Goal: Transaction & Acquisition: Purchase product/service

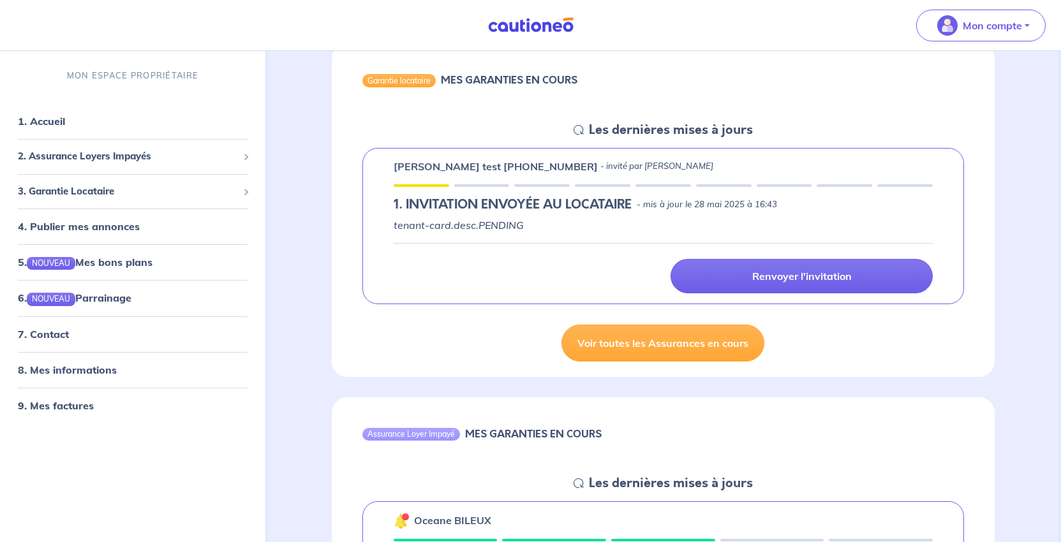
scroll to position [191, 0]
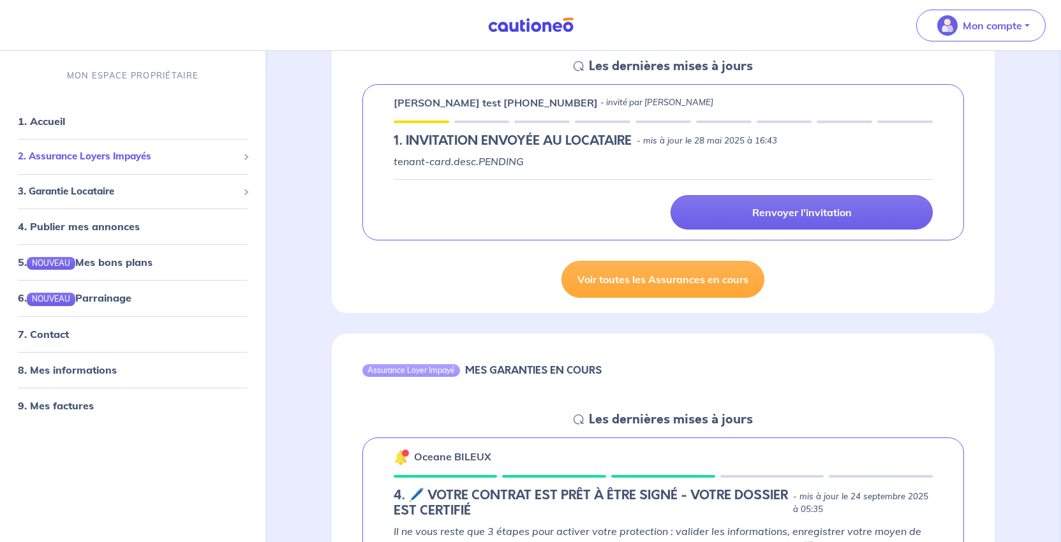
click at [122, 164] on span "2. Assurance Loyers Impayés" at bounding box center [128, 156] width 220 height 15
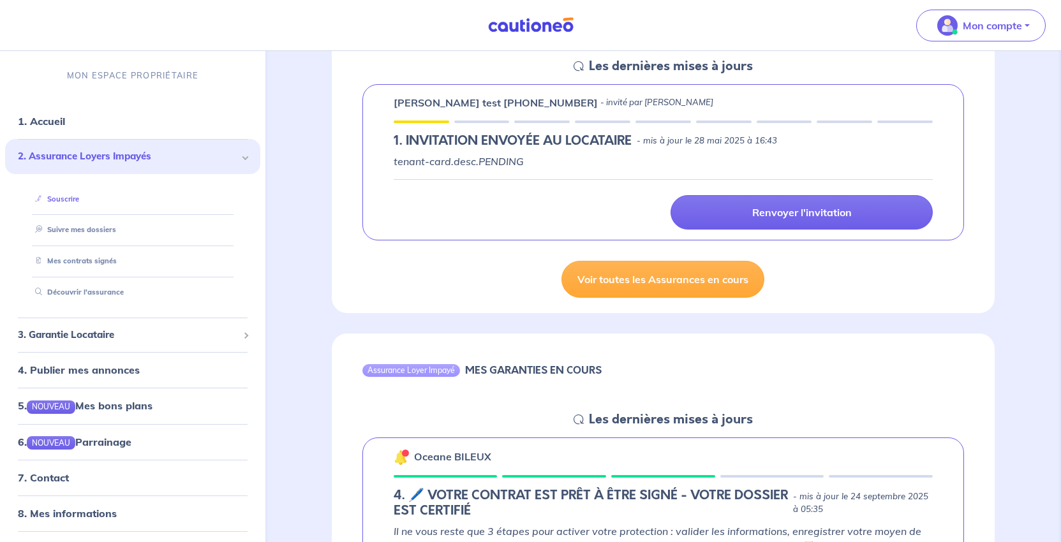
click at [79, 204] on link "Souscrire" at bounding box center [54, 199] width 49 height 9
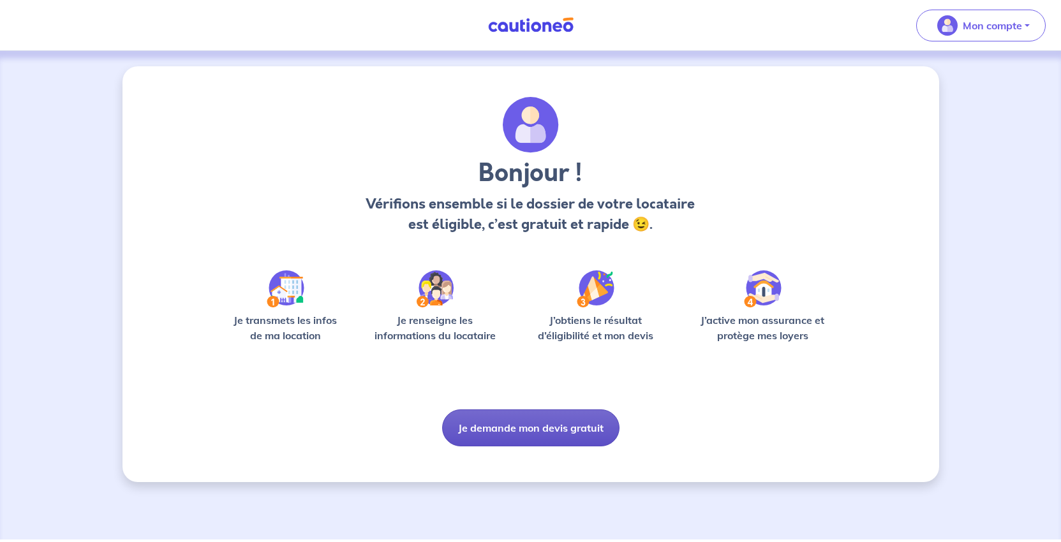
click at [594, 447] on button "Je demande mon devis gratuit" at bounding box center [530, 428] width 177 height 37
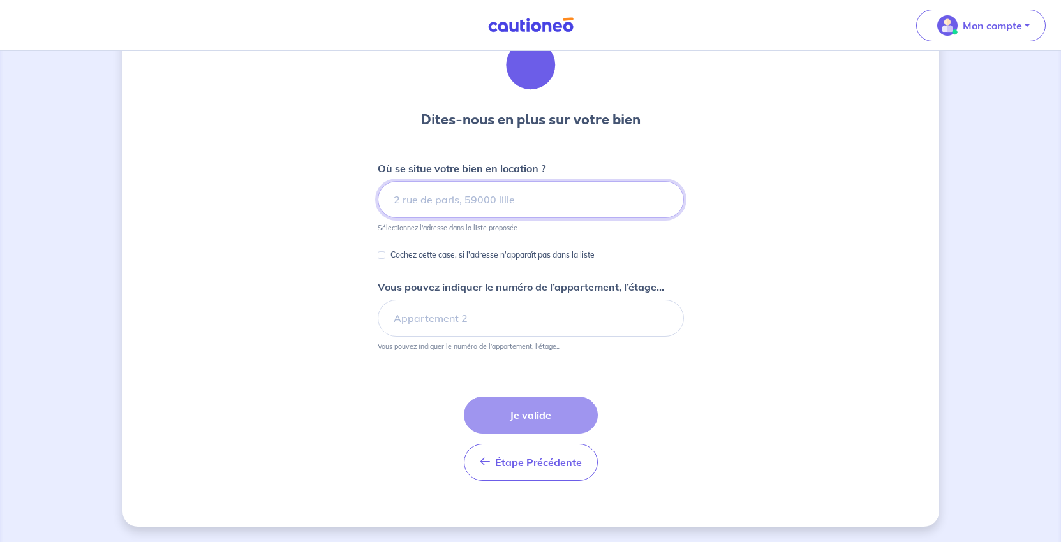
scroll to position [9, 0]
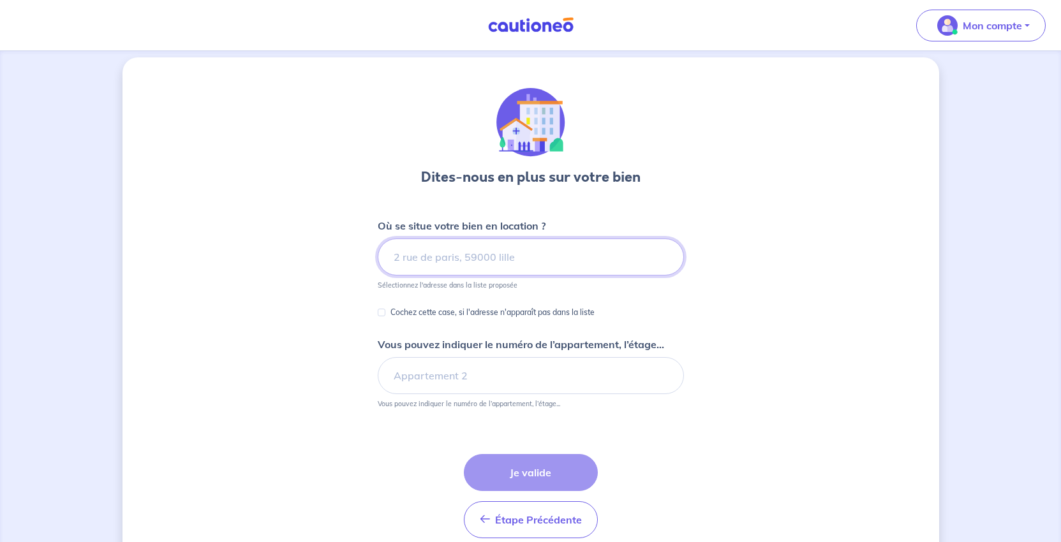
click at [446, 276] on input at bounding box center [531, 257] width 306 height 37
paste input "[STREET_ADDRESS]"
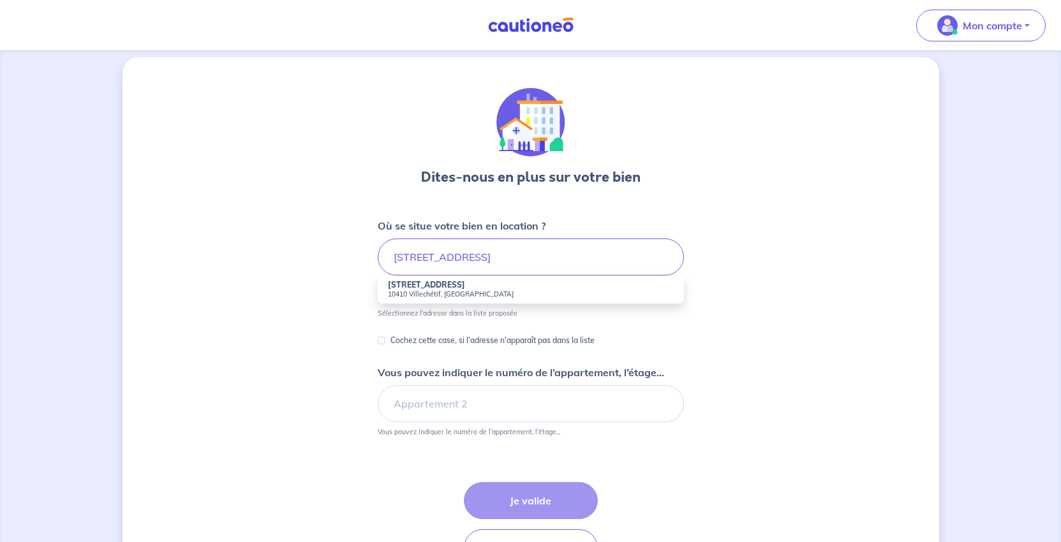
click at [830, 355] on div "Dites-nous en plus sur votre bien Où se situe votre bien en location ? [STREET_…" at bounding box center [531, 334] width 817 height 555
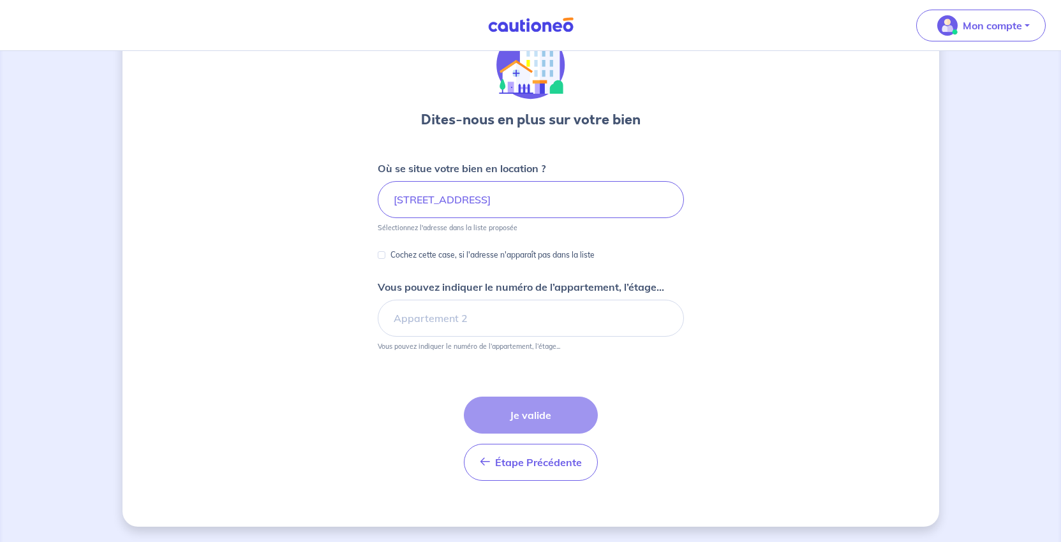
scroll to position [137, 0]
drag, startPoint x: 918, startPoint y: 250, endPoint x: 900, endPoint y: 250, distance: 17.9
click at [918, 250] on div "Dites-nous en plus sur votre bien Où se situe votre bien en location ? [STREET_…" at bounding box center [531, 263] width 817 height 527
click at [654, 193] on input "[STREET_ADDRESS]" at bounding box center [531, 199] width 306 height 37
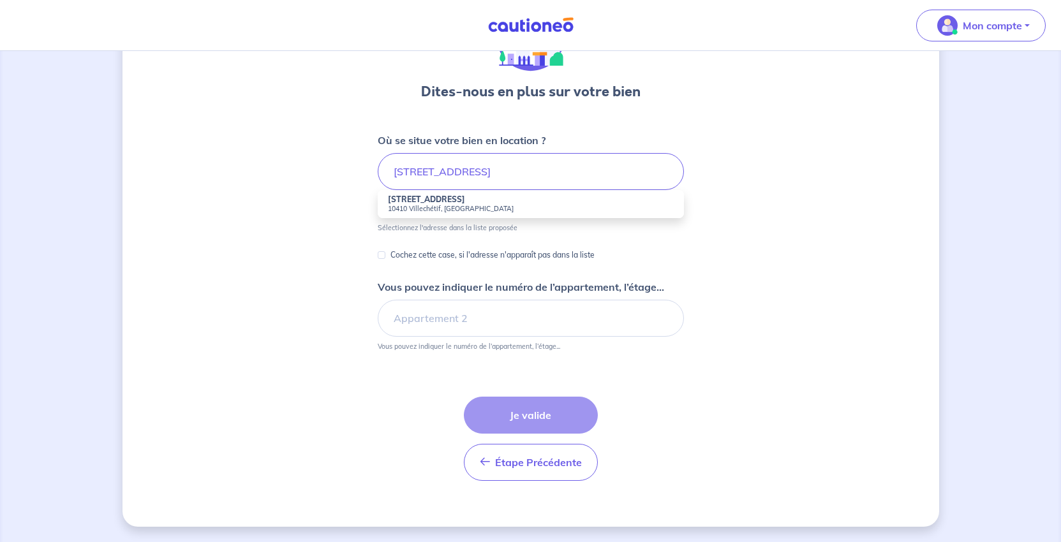
click at [444, 204] on strong "[STREET_ADDRESS]" at bounding box center [426, 200] width 77 height 10
type input "[STREET_ADDRESS]"
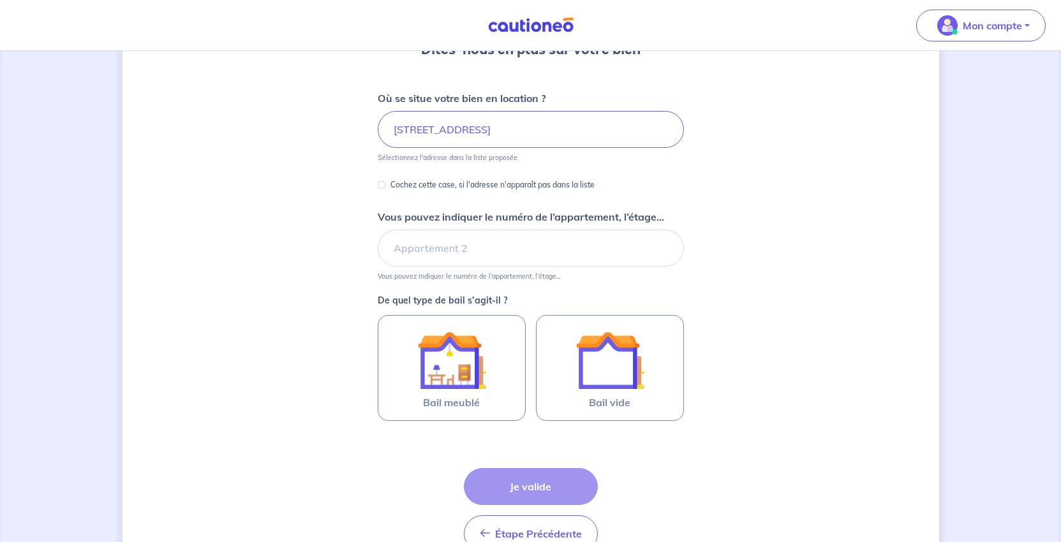
scroll to position [328, 0]
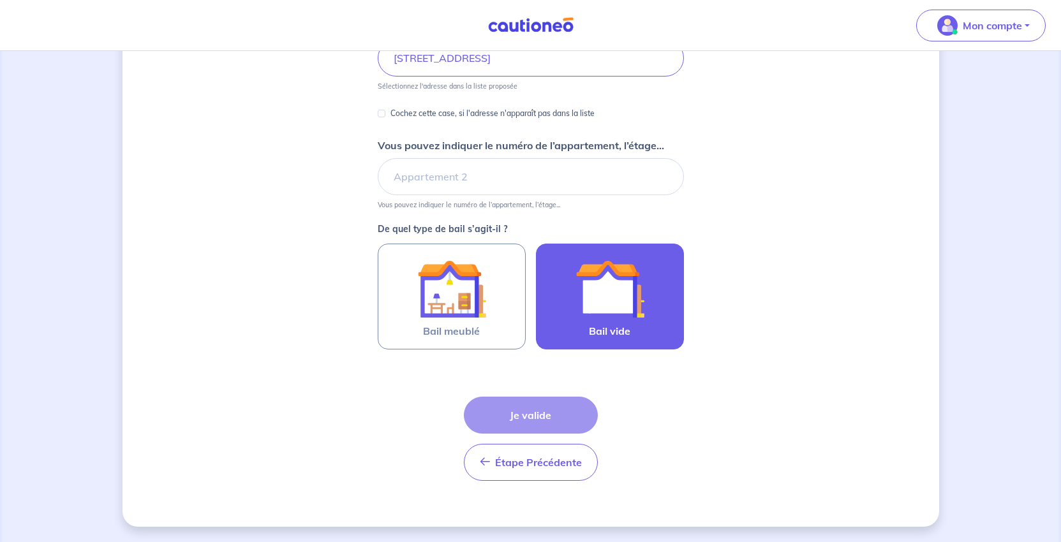
click at [629, 286] on img at bounding box center [610, 289] width 69 height 69
click at [0, 0] on input "Bail vide" at bounding box center [0, 0] width 0 height 0
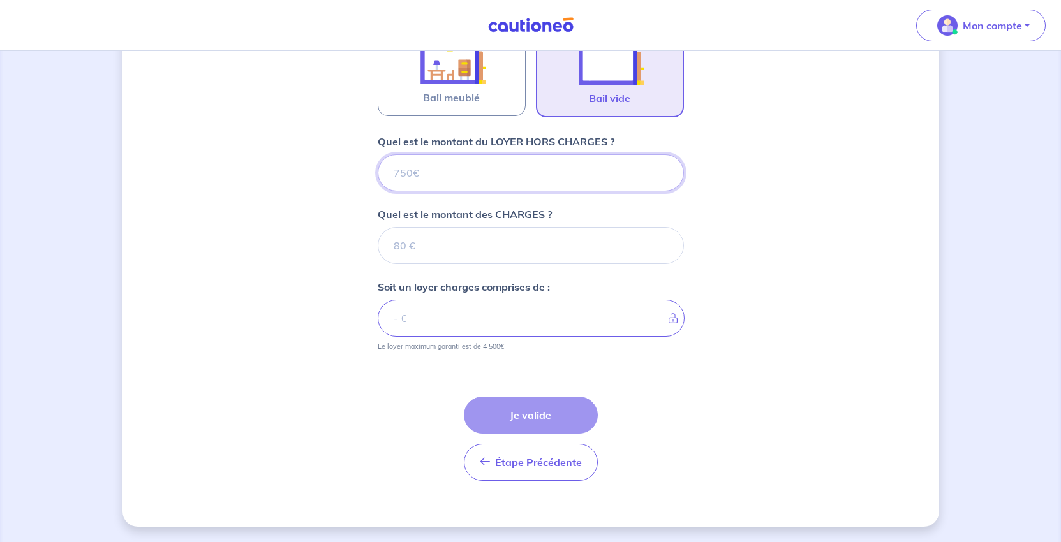
scroll to position [586, 0]
click at [403, 154] on input "Quel est le montant du LOYER HORS CHARGES ?" at bounding box center [531, 172] width 306 height 37
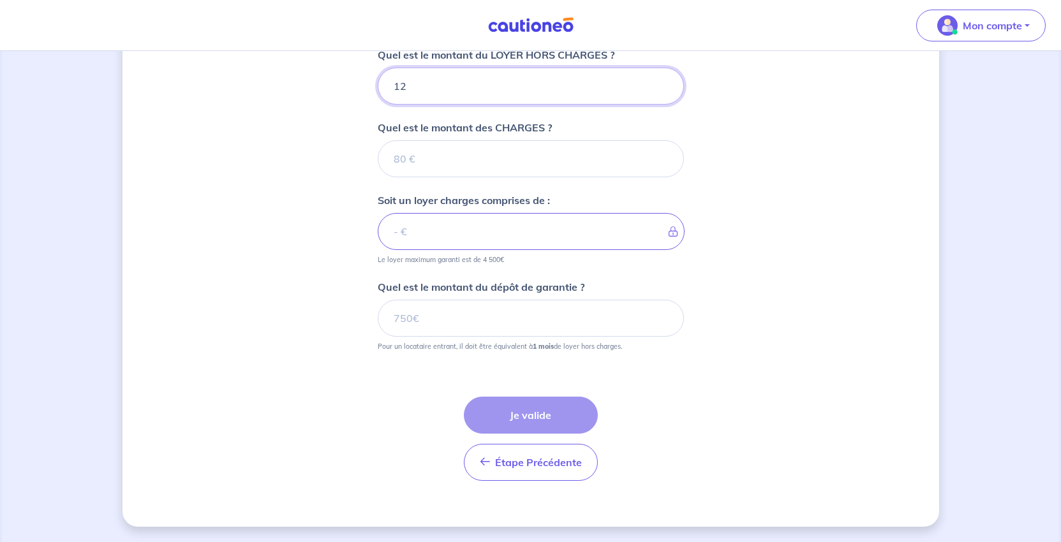
type input "120"
type input "1200"
click at [437, 177] on input "Quel est le montant des CHARGES ?" at bounding box center [531, 158] width 306 height 37
type input "0"
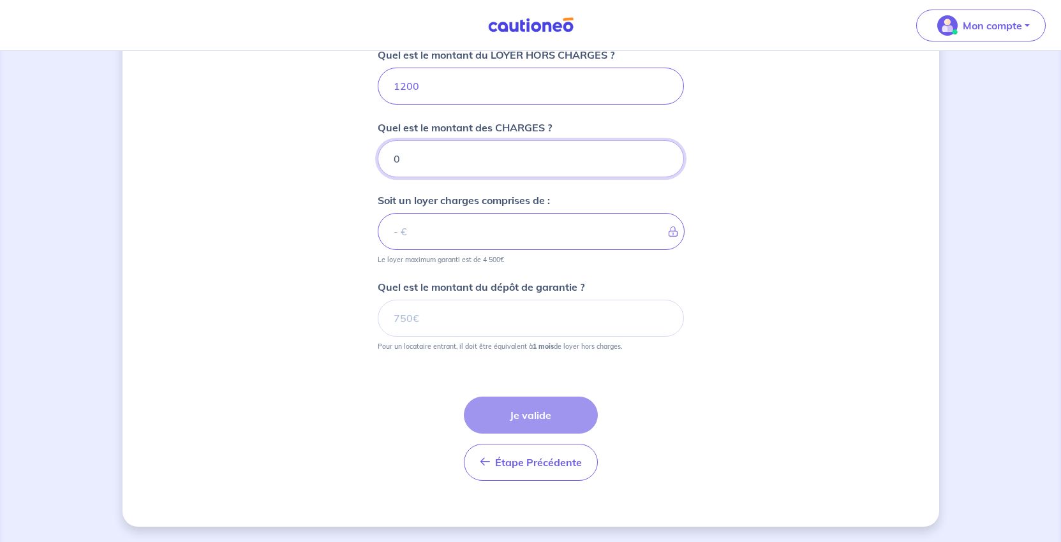
type input "1200"
type input "0"
click at [802, 370] on div "Dites-nous en plus sur votre bien Où se situe votre bien en location ? [STREET_…" at bounding box center [531, 32] width 817 height 989
click at [421, 337] on input "Quel est le montant du dépôt de garantie ?" at bounding box center [531, 318] width 306 height 37
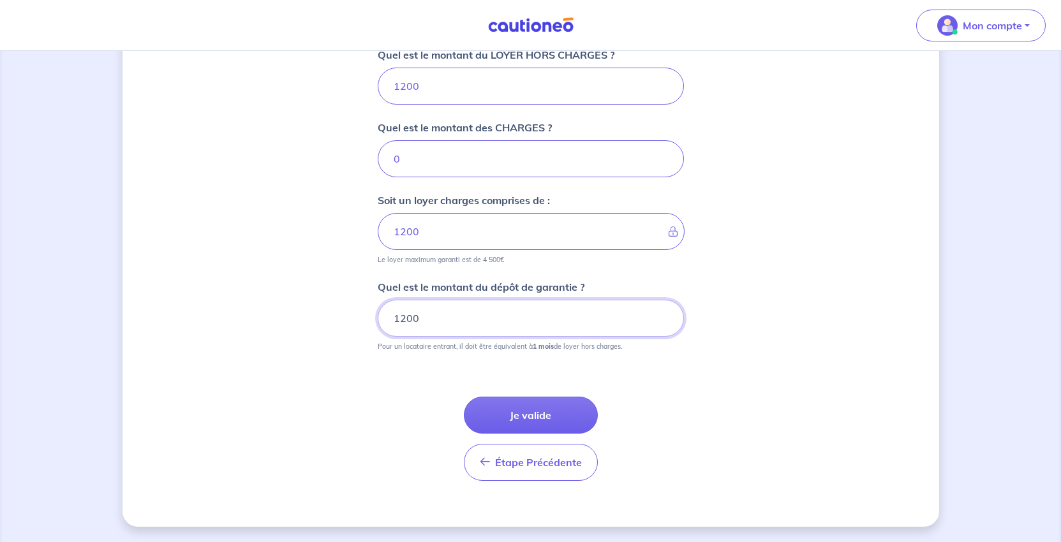
type input "1200"
click at [862, 429] on div "Dites-nous en plus sur votre bien Où se situe votre bien en location ? [STREET_…" at bounding box center [531, 32] width 817 height 989
click at [545, 431] on button "Je valide" at bounding box center [531, 415] width 134 height 37
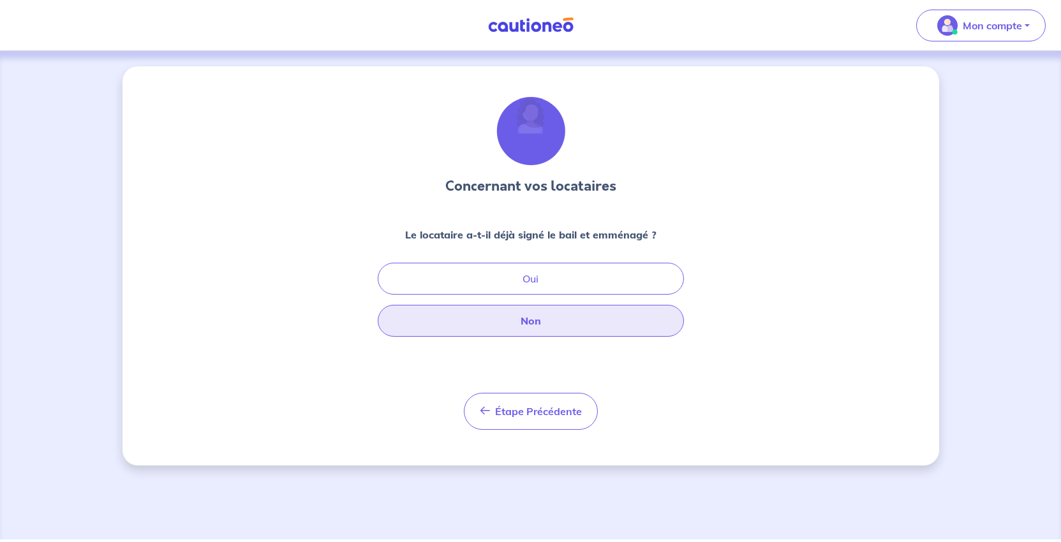
click at [547, 337] on button "Non" at bounding box center [531, 321] width 306 height 32
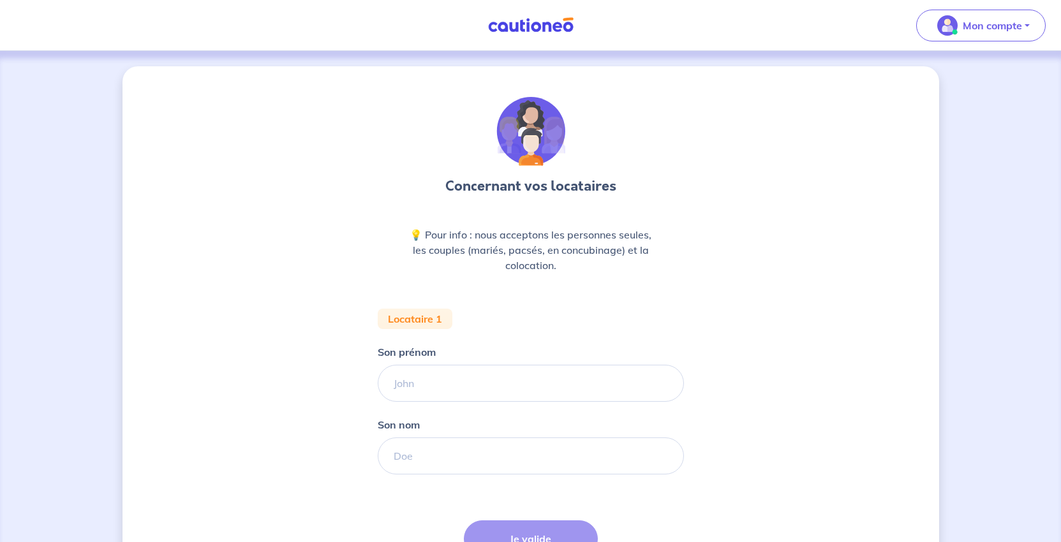
scroll to position [128, 0]
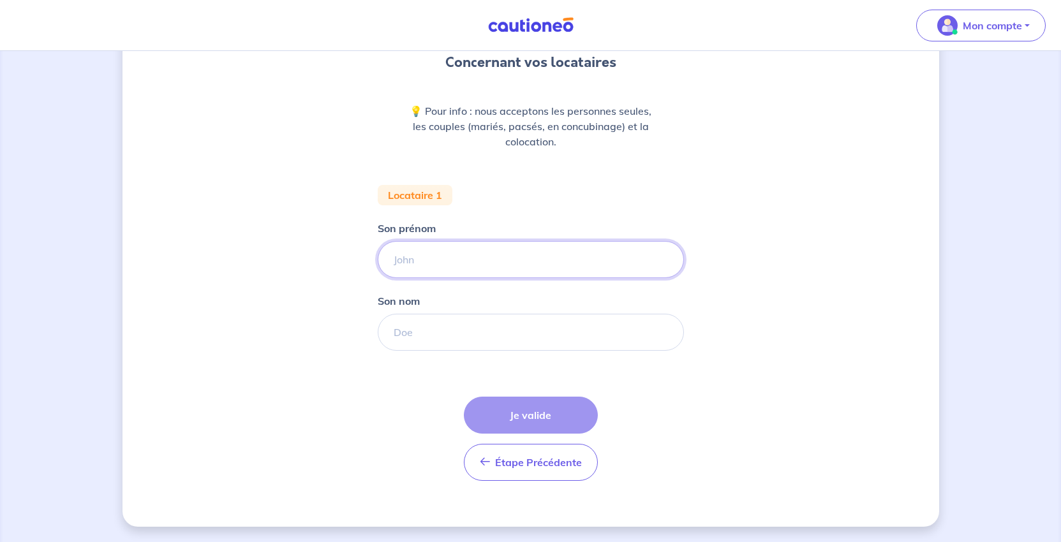
click at [398, 278] on input "Son prénom" at bounding box center [531, 259] width 306 height 37
type input "[PERSON_NAME]"
click at [458, 351] on input "Son nom" at bounding box center [531, 332] width 306 height 37
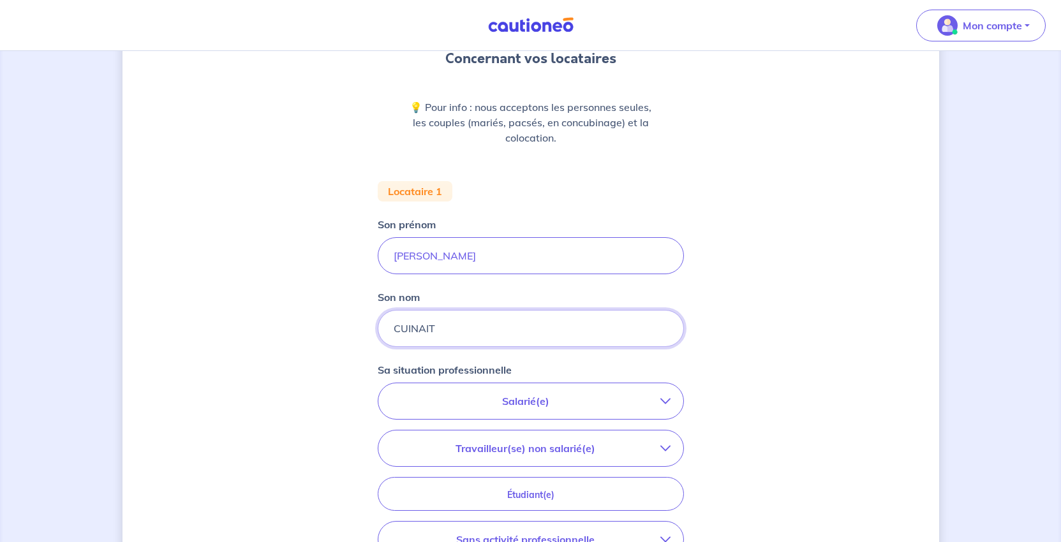
scroll to position [255, 0]
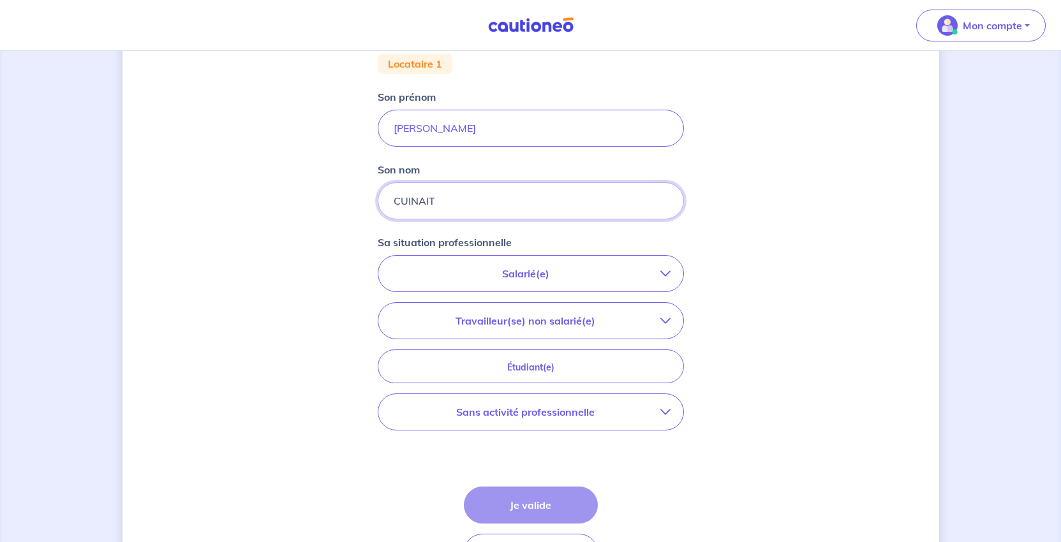
type input "CUINAIT"
click at [555, 281] on p "Salarié(e)" at bounding box center [525, 273] width 269 height 15
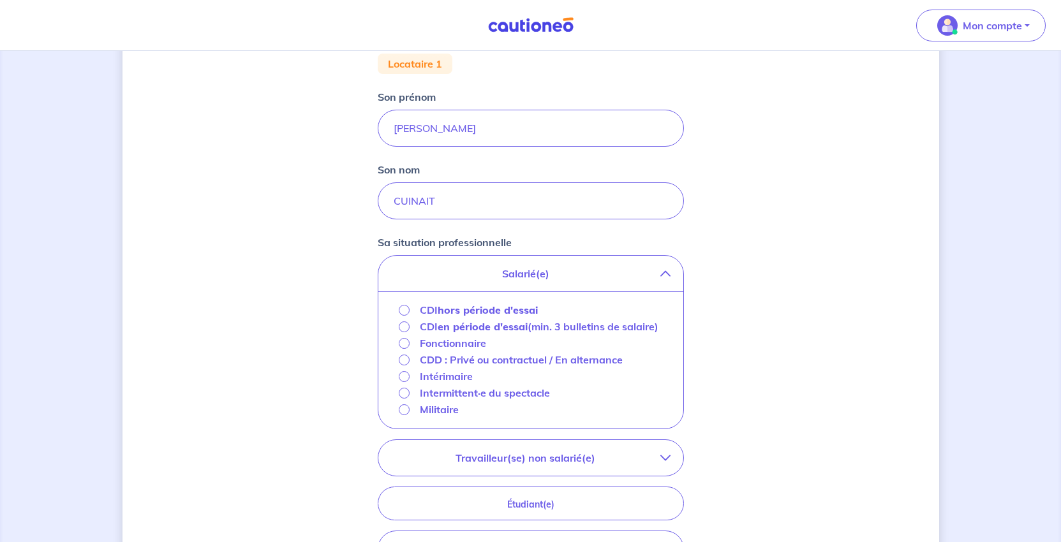
click at [492, 317] on strong "hors période d'essai" at bounding box center [488, 310] width 100 height 13
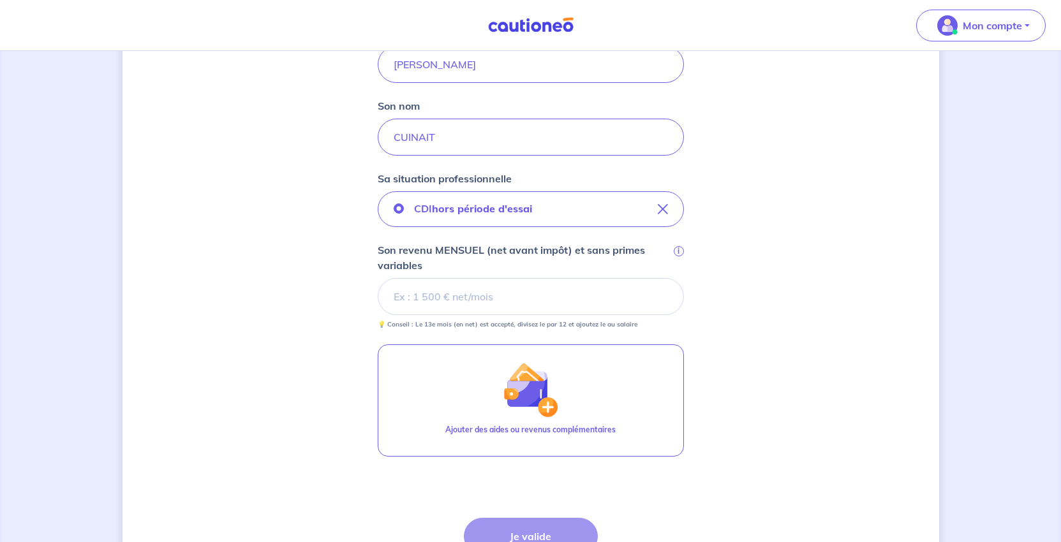
scroll to position [383, 0]
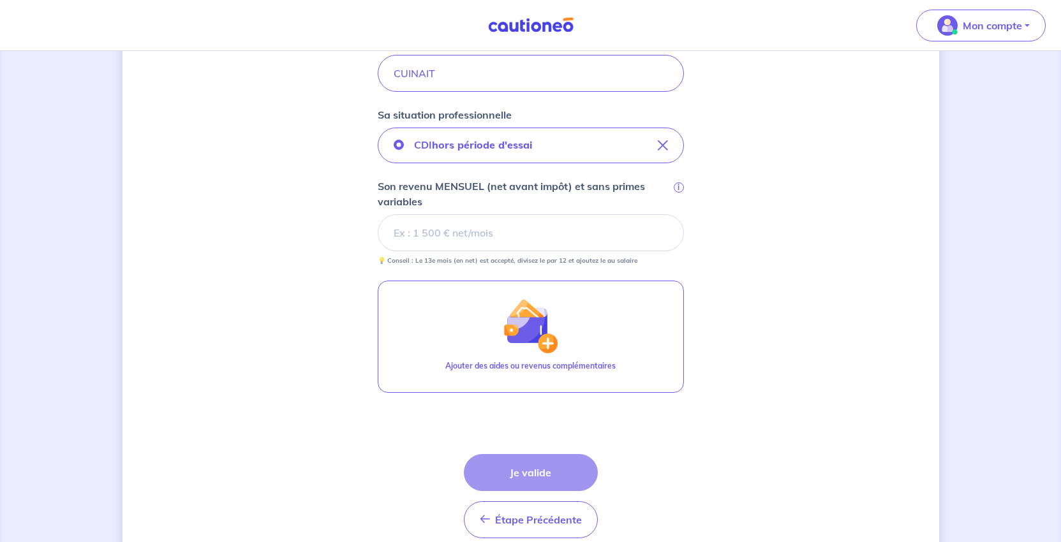
click at [496, 251] on input "Son revenu MENSUEL (net avant impôt) et sans primes variables i" at bounding box center [531, 232] width 306 height 37
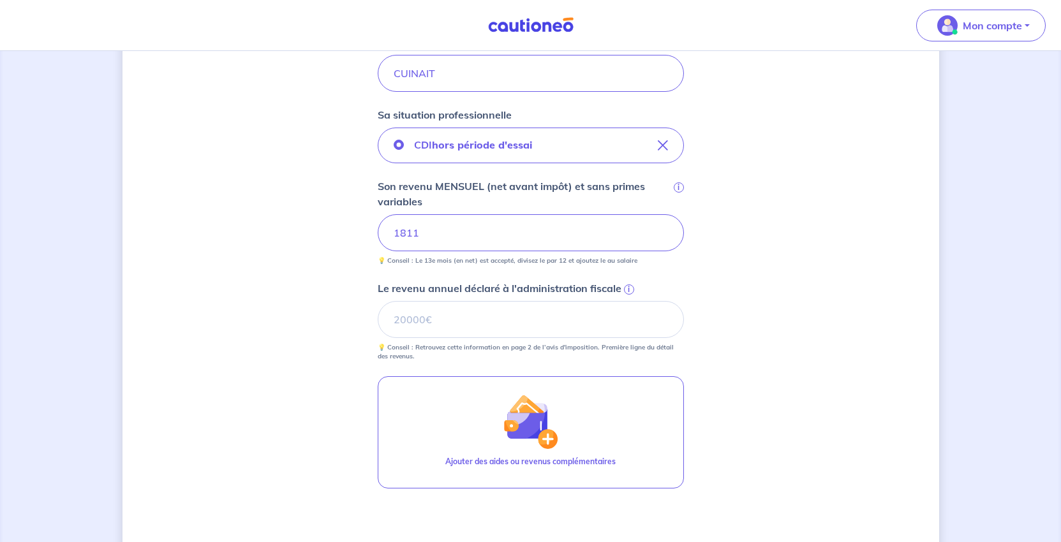
click at [860, 450] on div "Concernant vos locataires 💡 Pour info : nous acceptons les personnes seules, le…" at bounding box center [531, 181] width 817 height 997
click at [657, 338] on input "Le revenu annuel déclaré à l'administration fiscale i" at bounding box center [531, 319] width 306 height 37
type input "31627"
click at [862, 436] on div "Concernant vos locataires 💡 Pour info : nous acceptons les personnes seules, le…" at bounding box center [531, 181] width 817 height 997
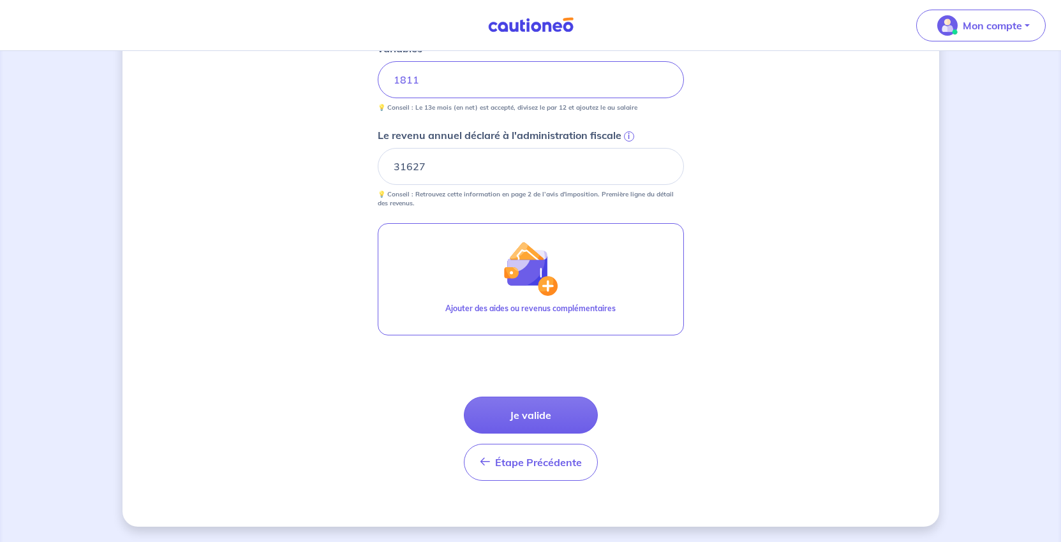
scroll to position [702, 0]
click at [574, 434] on button "Je valide" at bounding box center [531, 415] width 134 height 37
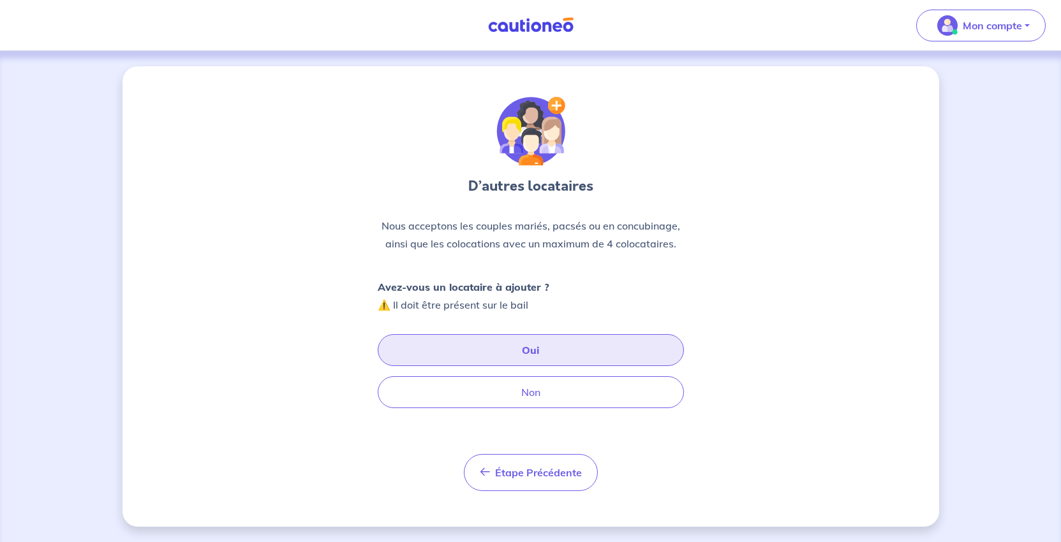
click at [541, 366] on button "Oui" at bounding box center [531, 350] width 306 height 32
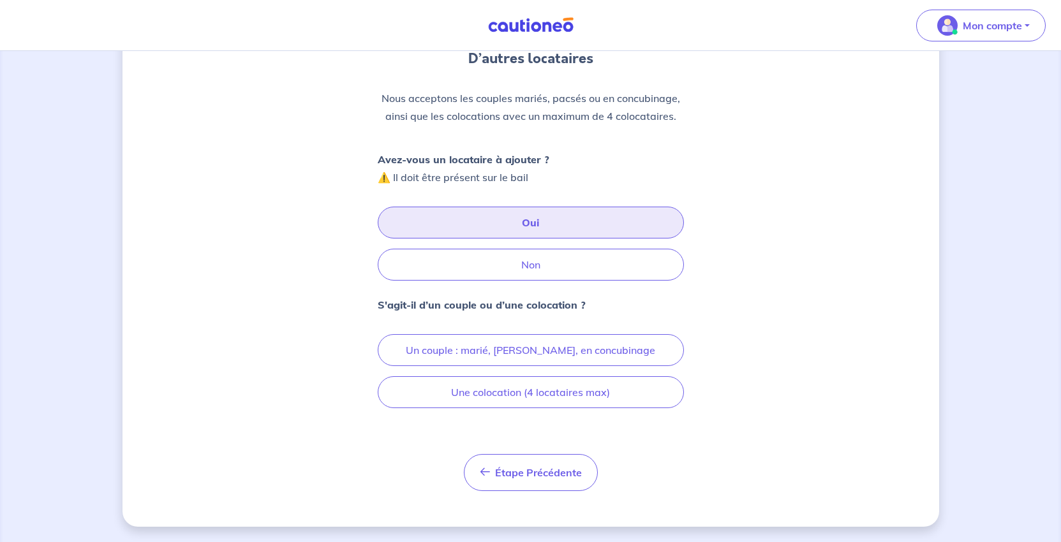
scroll to position [276, 0]
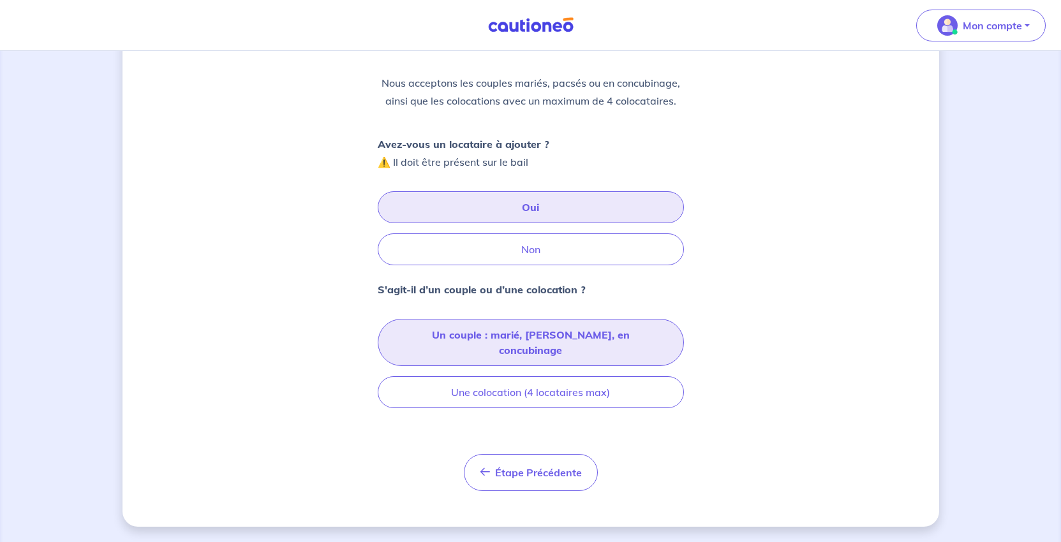
click at [548, 319] on button "Un couple : marié, [PERSON_NAME], en concubinage" at bounding box center [531, 342] width 306 height 47
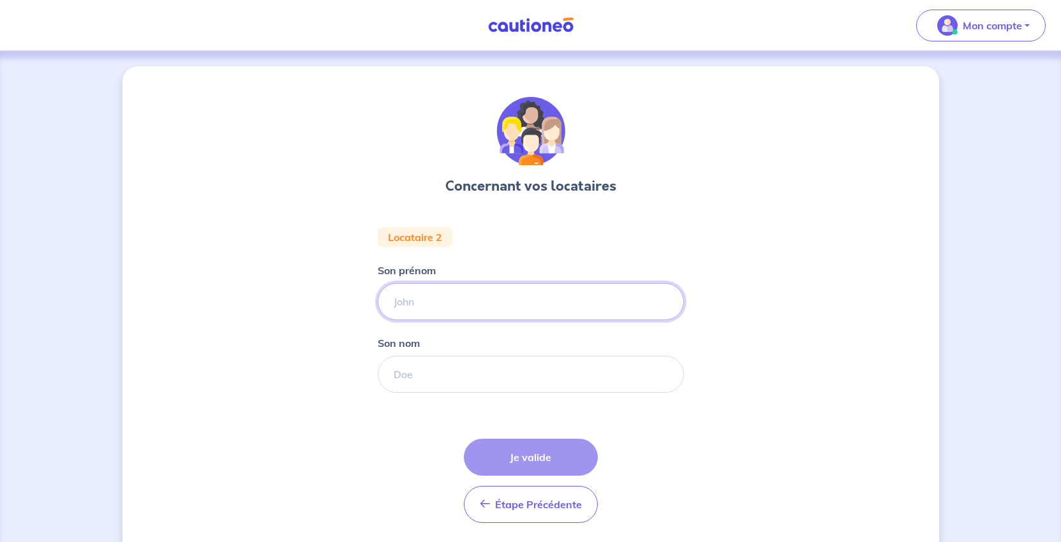
click at [401, 320] on input "Son prénom" at bounding box center [531, 301] width 306 height 37
type input "[PERSON_NAME]"
click at [398, 393] on input "Son nom" at bounding box center [531, 374] width 306 height 37
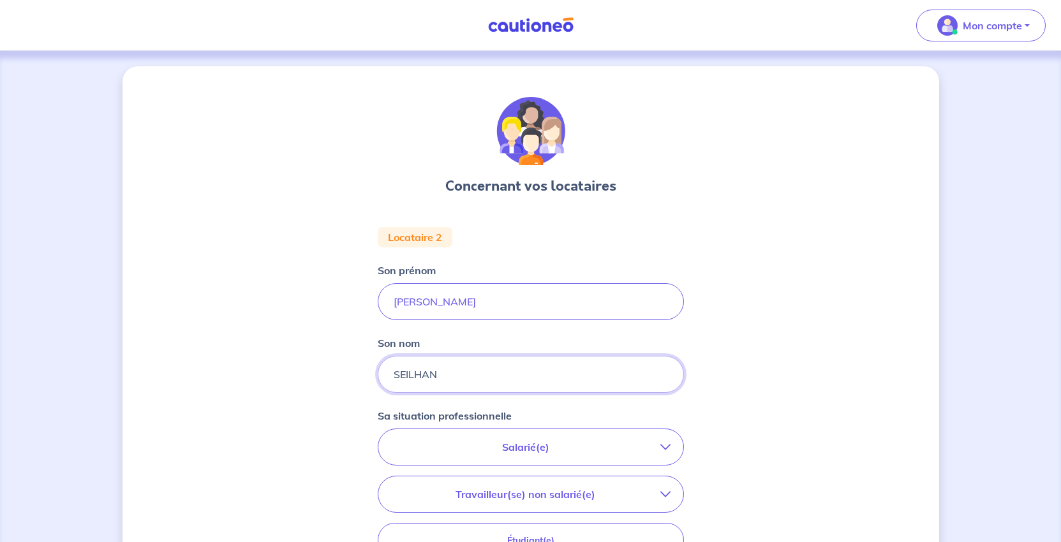
type input "SEILHAN"
click at [877, 332] on div "Concernant vos locataires Locataire 2 Son prénom [PERSON_NAME] nom SEILHAN Sa s…" at bounding box center [531, 428] width 817 height 724
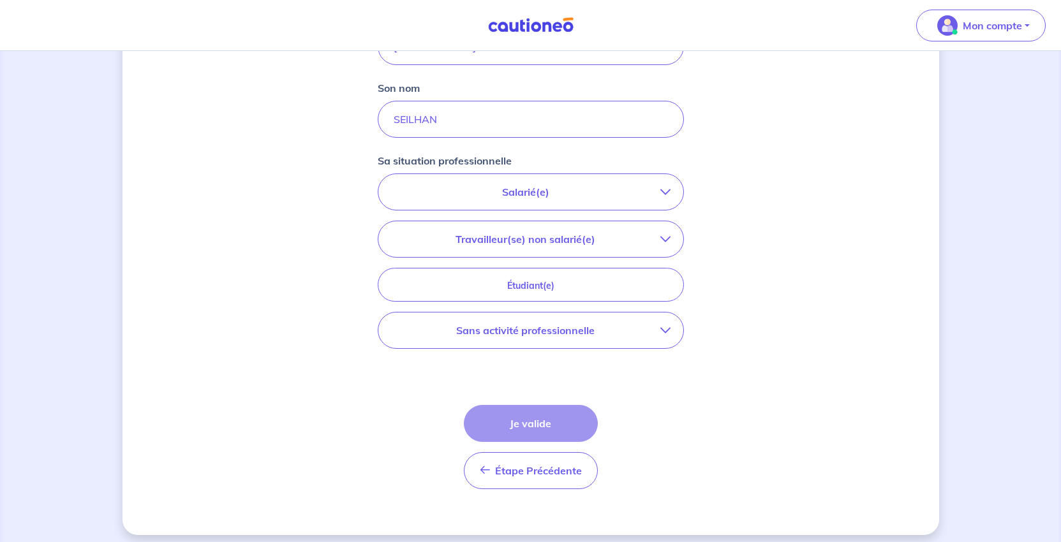
click at [536, 200] on p "Salarié(e)" at bounding box center [525, 191] width 269 height 15
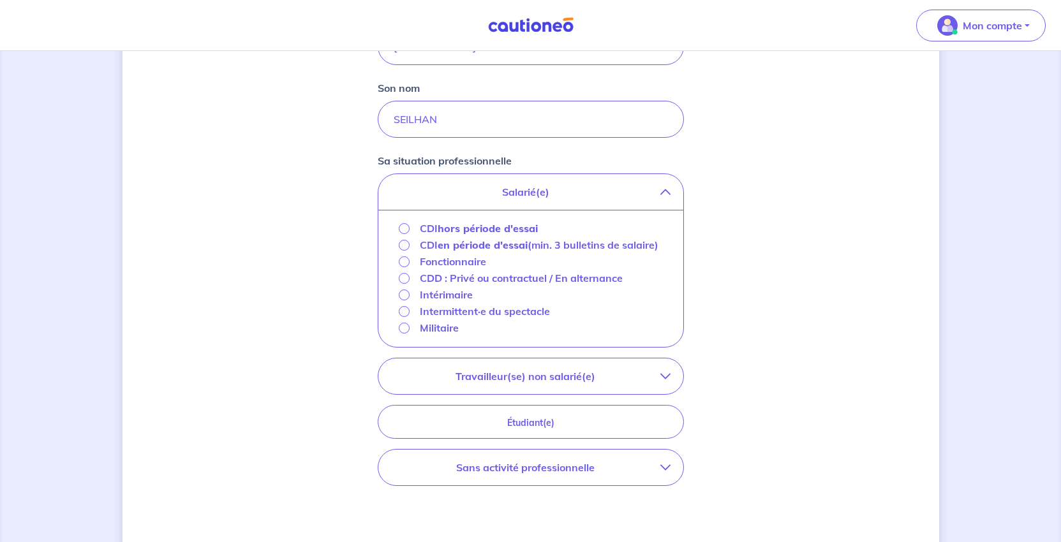
click at [420, 269] on p "Fonctionnaire" at bounding box center [453, 261] width 66 height 15
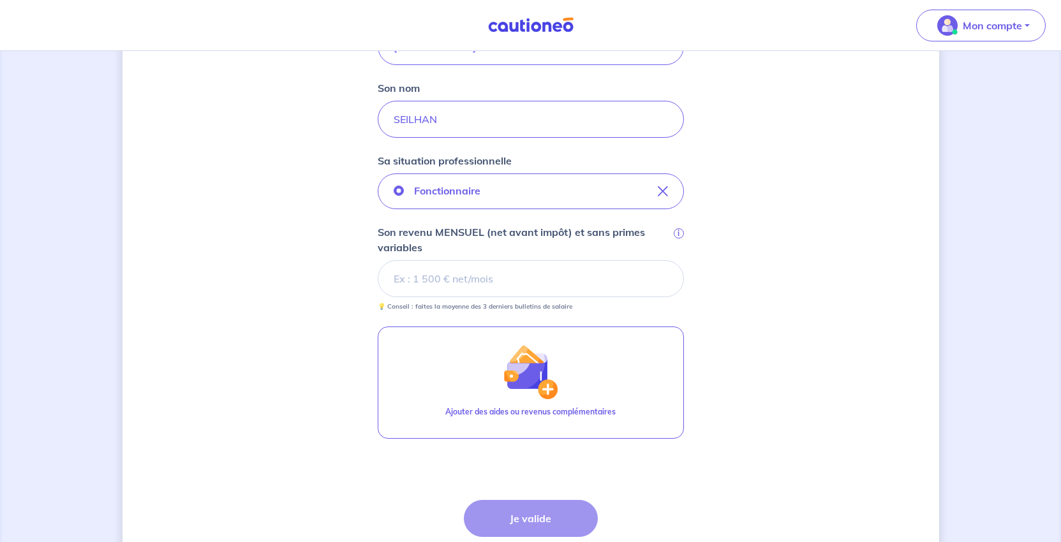
click at [478, 297] on input "Son revenu MENSUEL (net avant impôt) et sans primes variables i" at bounding box center [531, 278] width 306 height 37
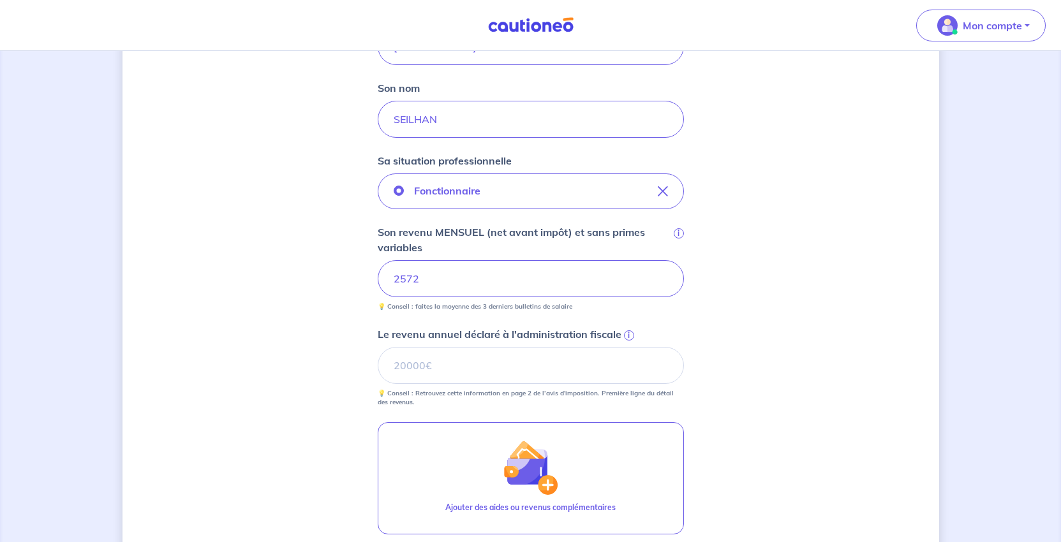
click at [878, 463] on div "Concernant vos locataires Locataire 2 Son prénom [PERSON_NAME] nom SEILHAN Sa s…" at bounding box center [531, 268] width 817 height 915
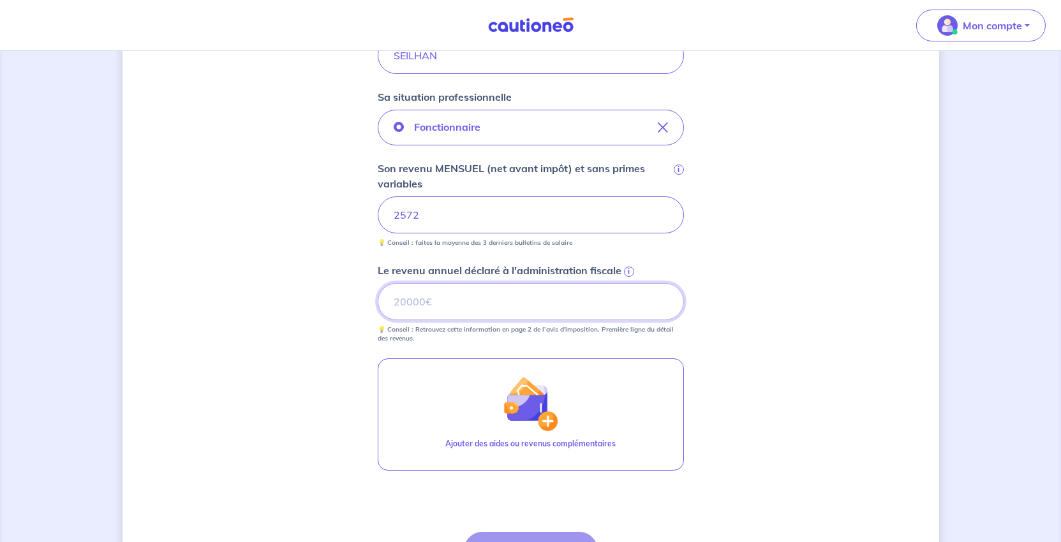
click at [451, 320] on input "Le revenu annuel déclaré à l'administration fiscale i" at bounding box center [531, 301] width 306 height 37
type input "30404"
click at [763, 394] on div "Concernant vos locataires Locataire 2 Son prénom [PERSON_NAME] nom SEILHAN Sa s…" at bounding box center [531, 204] width 817 height 915
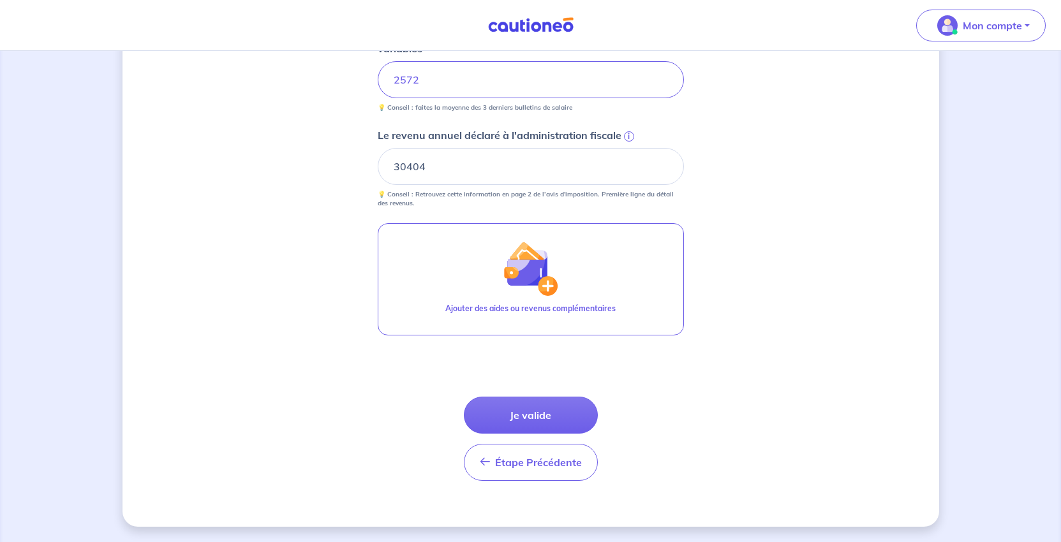
scroll to position [638, 0]
click at [532, 405] on button "Je valide" at bounding box center [531, 415] width 134 height 37
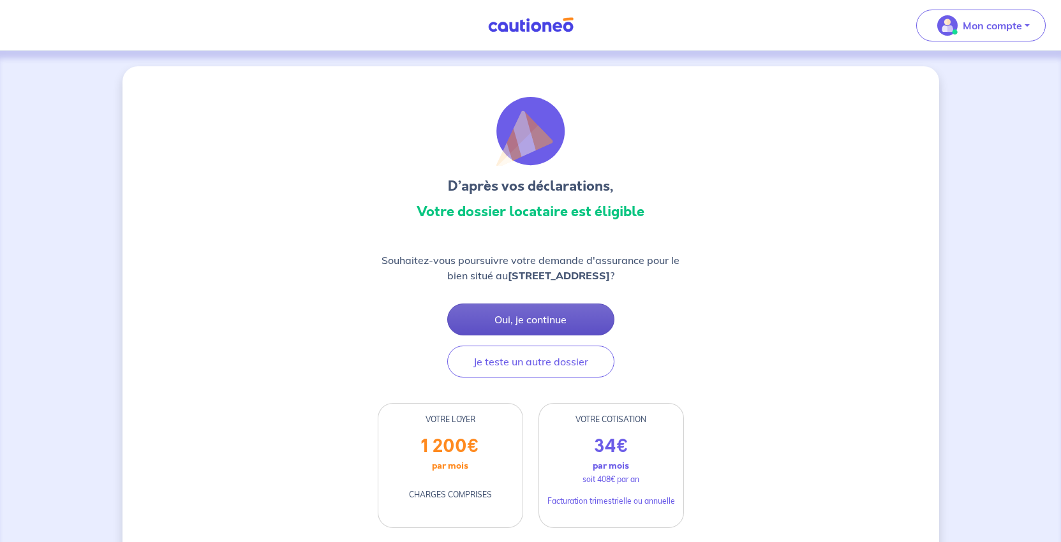
click at [557, 336] on button "Oui, je continue" at bounding box center [530, 320] width 167 height 32
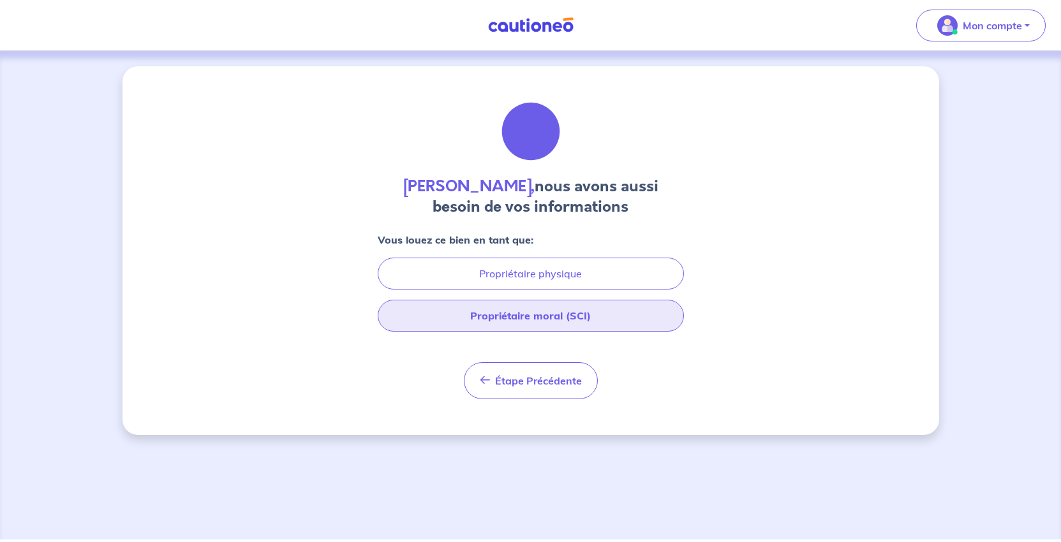
click at [555, 332] on button "Propriétaire moral (SCI)" at bounding box center [531, 316] width 306 height 32
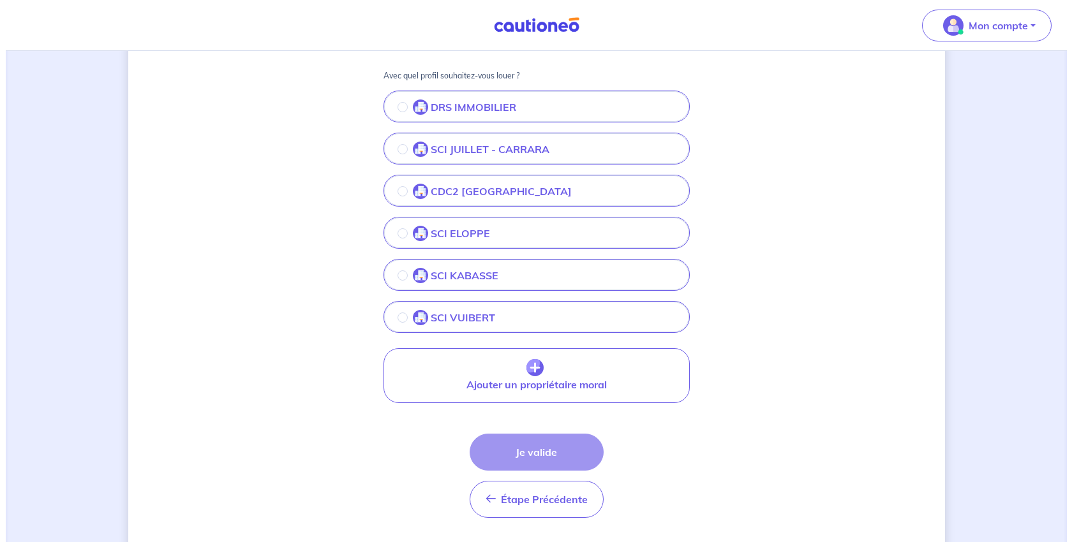
scroll to position [255, 0]
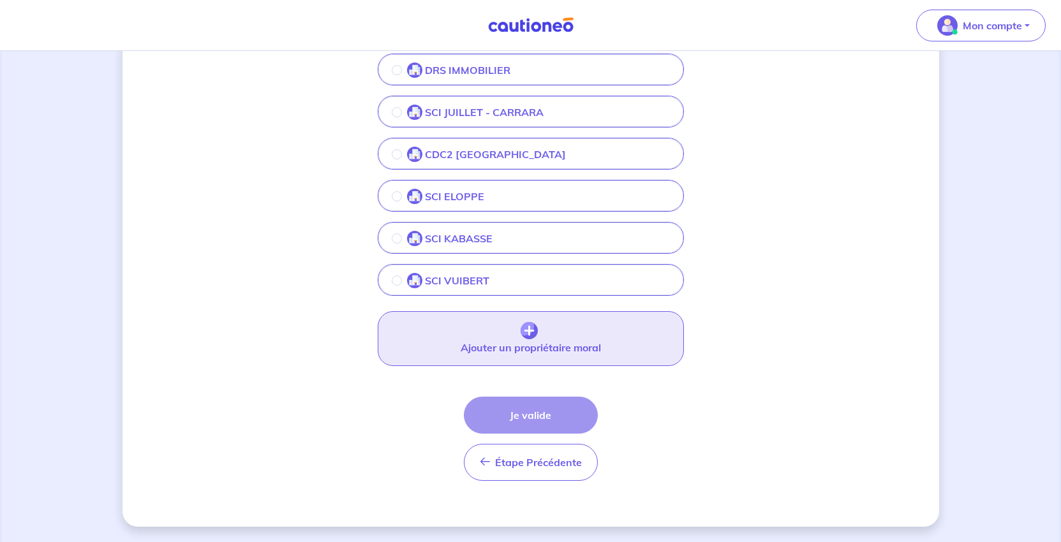
click at [515, 366] on button "Ajouter un propriétaire moral" at bounding box center [531, 338] width 306 height 55
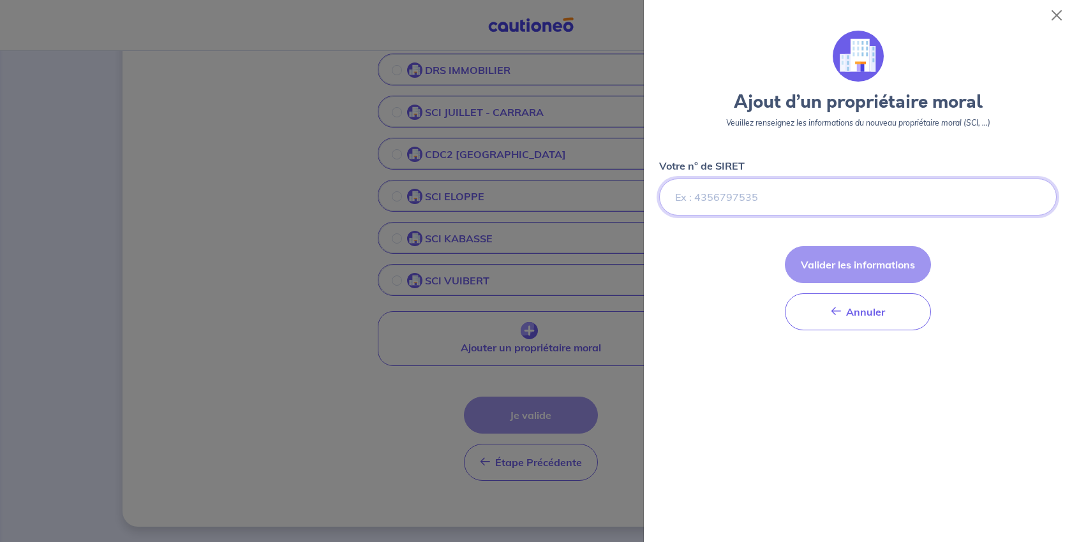
click at [782, 216] on input "Votre n° de SIRET" at bounding box center [858, 197] width 398 height 37
paste input "928 032 911"
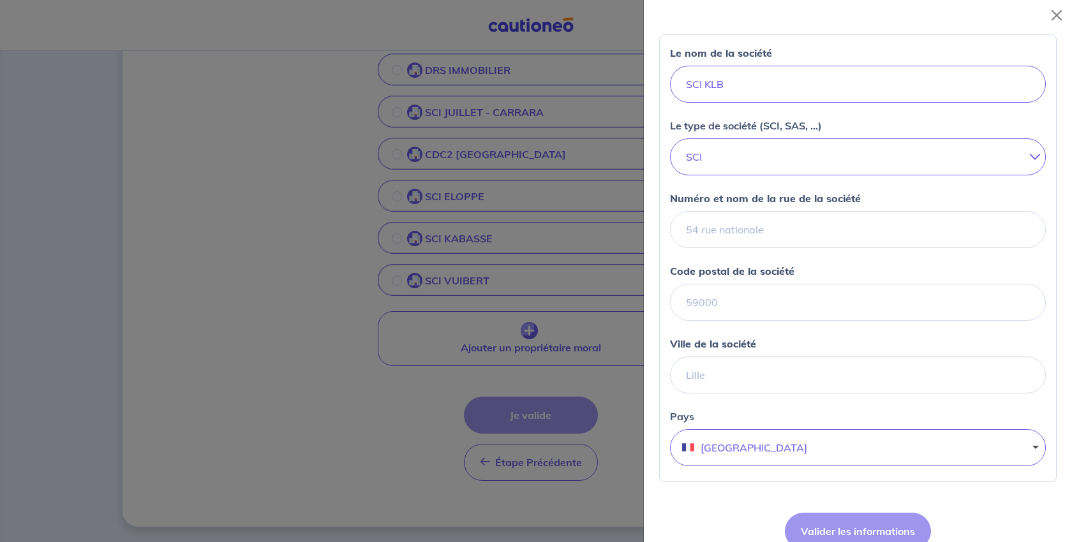
scroll to position [128, 0]
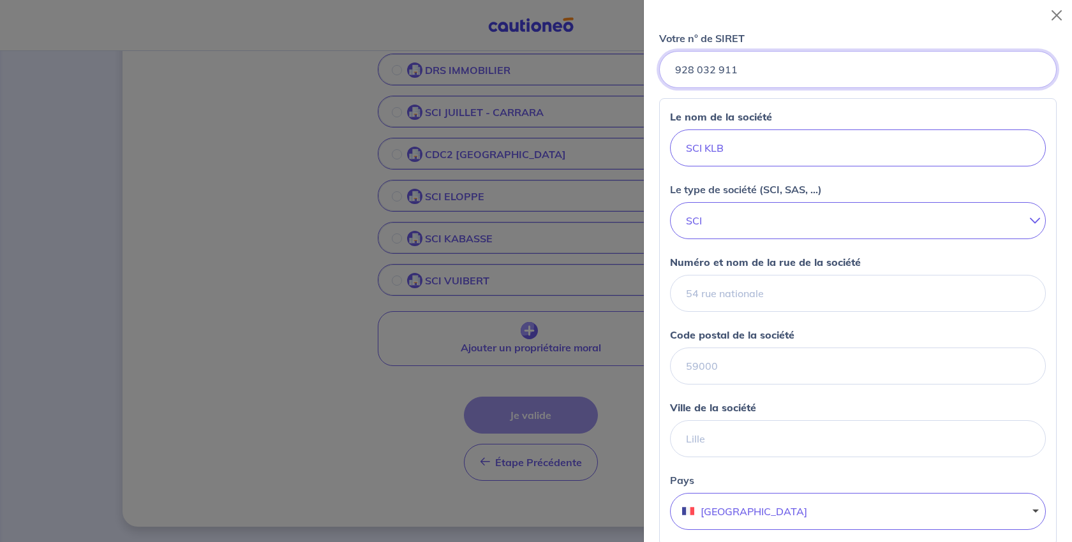
click at [735, 88] on input "Votre n° de SIRET" at bounding box center [858, 69] width 398 height 37
click at [711, 88] on input "Votre n° de SIRET" at bounding box center [858, 69] width 398 height 37
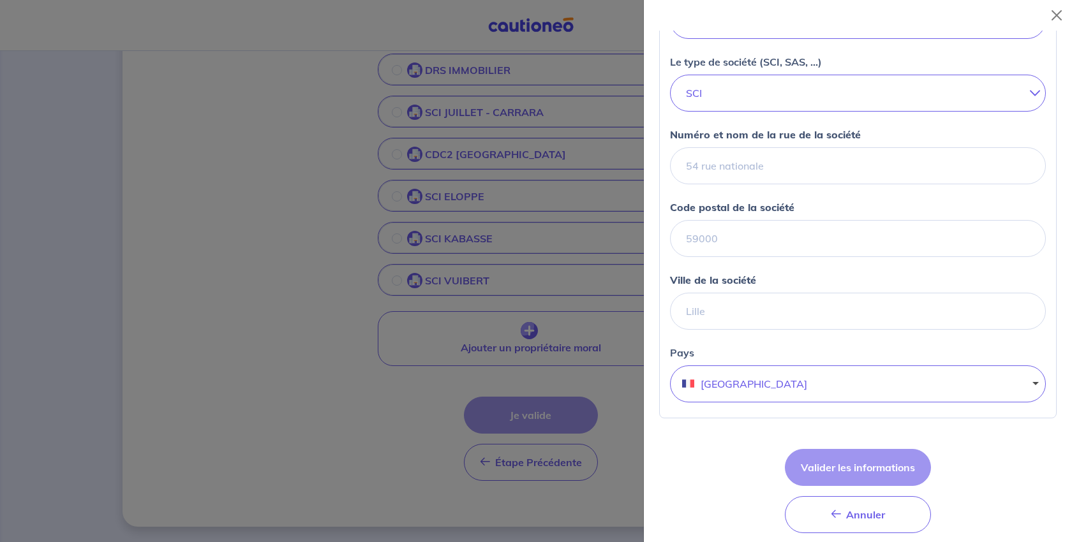
scroll to position [319, 0]
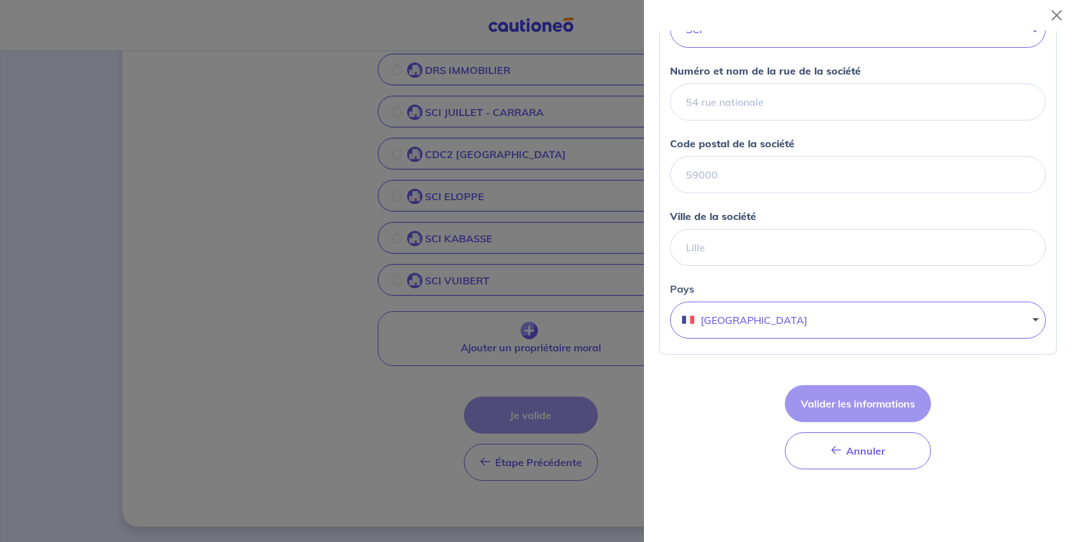
type input "928032911"
click at [824, 355] on div "Le nom de la société SCI KLB Le type de société (SCI, SAS, ...) SCI SARL EURL S…" at bounding box center [858, 131] width 398 height 449
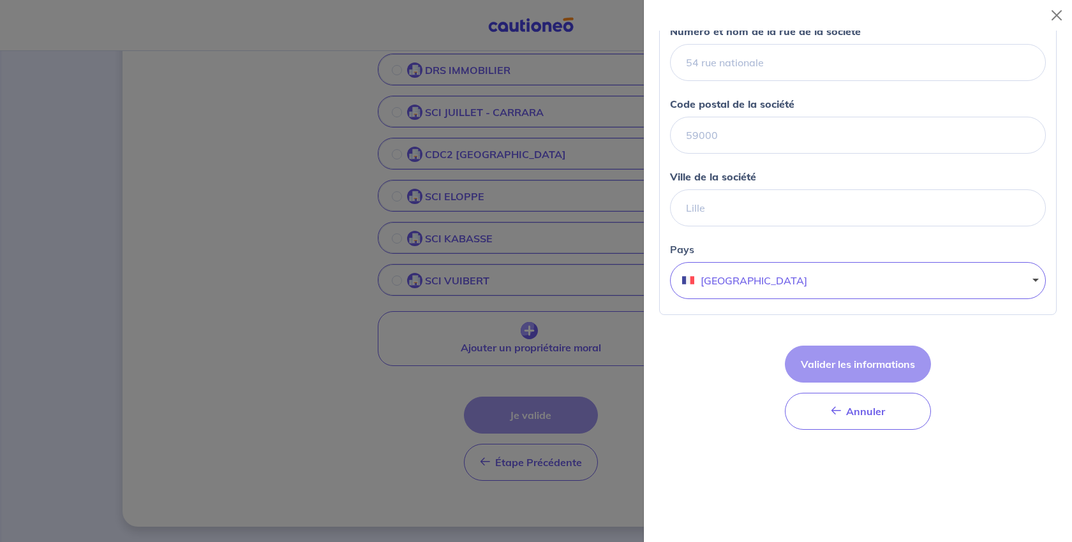
click at [954, 323] on form "Ajout d’un propriétaire moral Veuillez renseignez les informations du nouveau p…" at bounding box center [858, 56] width 398 height 768
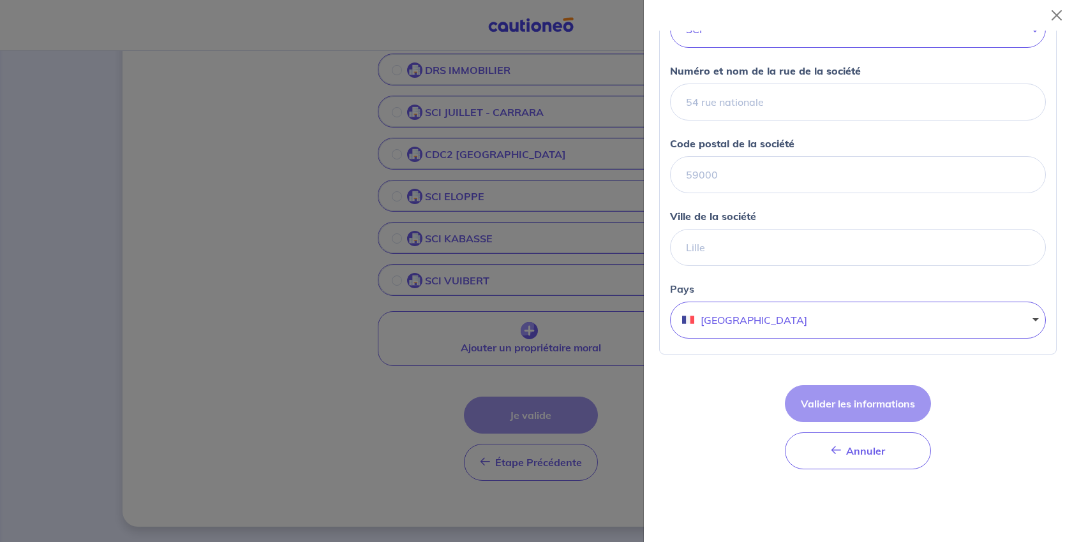
scroll to position [64, 0]
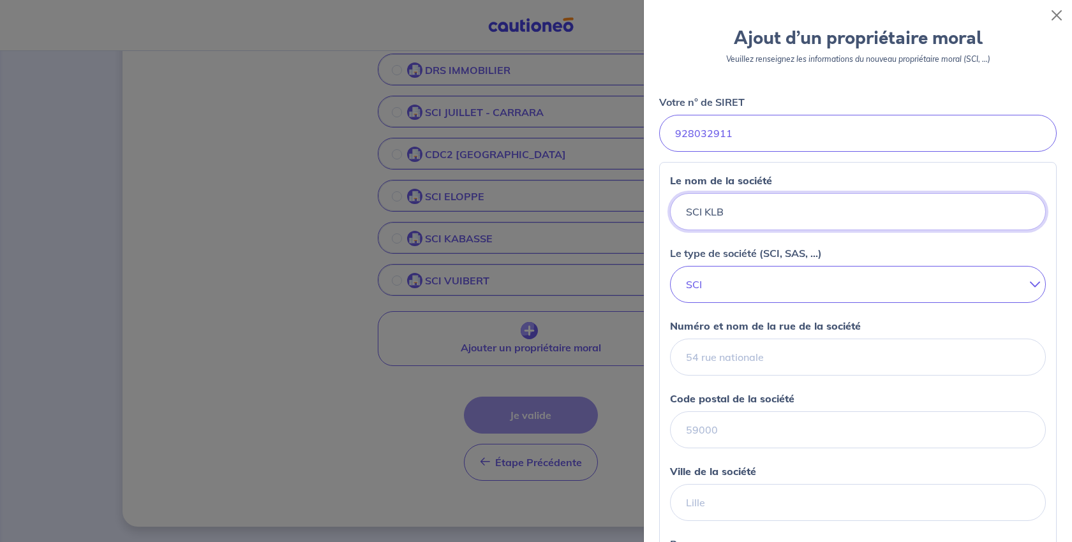
click at [773, 230] on input "SCI KLB" at bounding box center [858, 211] width 376 height 37
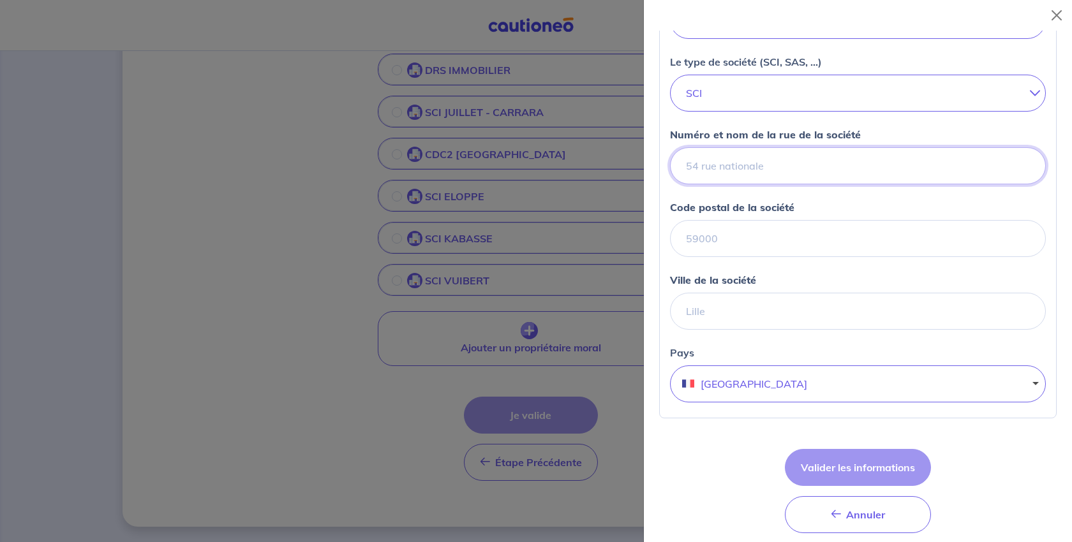
click at [775, 184] on input "Numéro et nom de la rue de la société" at bounding box center [858, 165] width 376 height 37
paste input "[STREET_ADDRESS]"
type input "[STREET_ADDRESS]"
click at [739, 257] on input "Code postal de la société" at bounding box center [858, 238] width 376 height 37
paste input "67117"
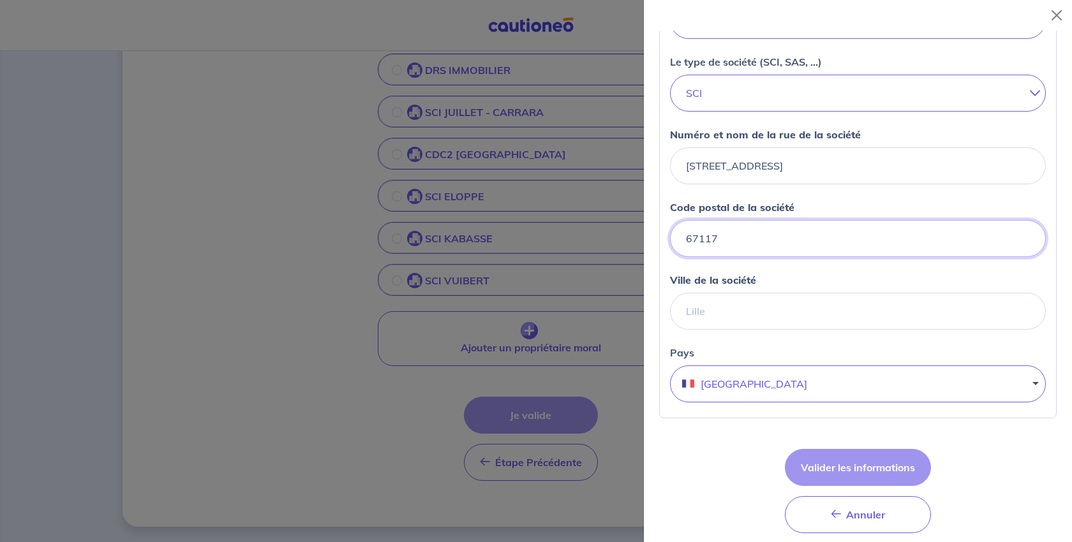
type input "67117"
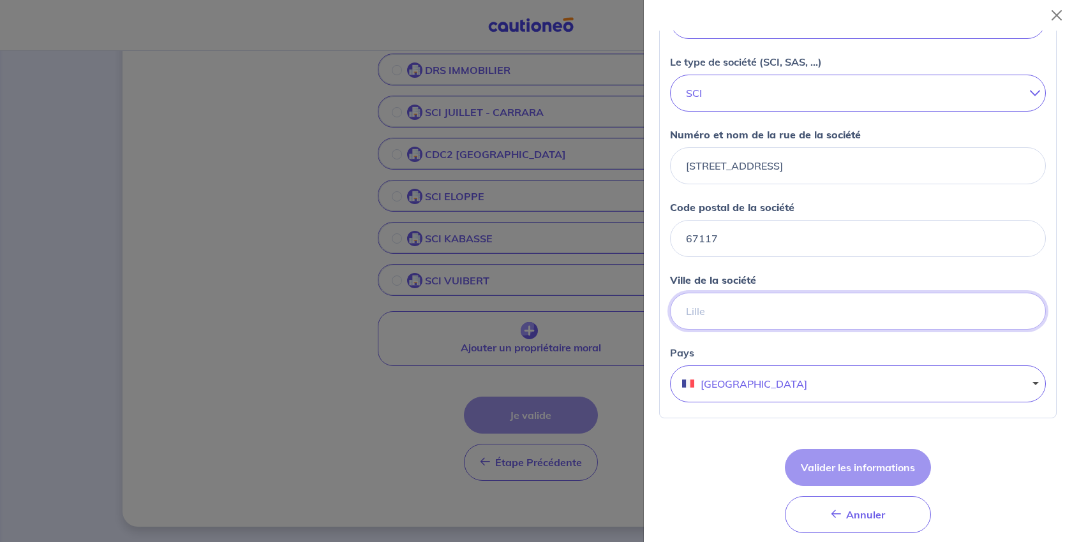
click at [738, 330] on input "Ville de la société" at bounding box center [858, 311] width 376 height 37
paste input "Furdenheim"
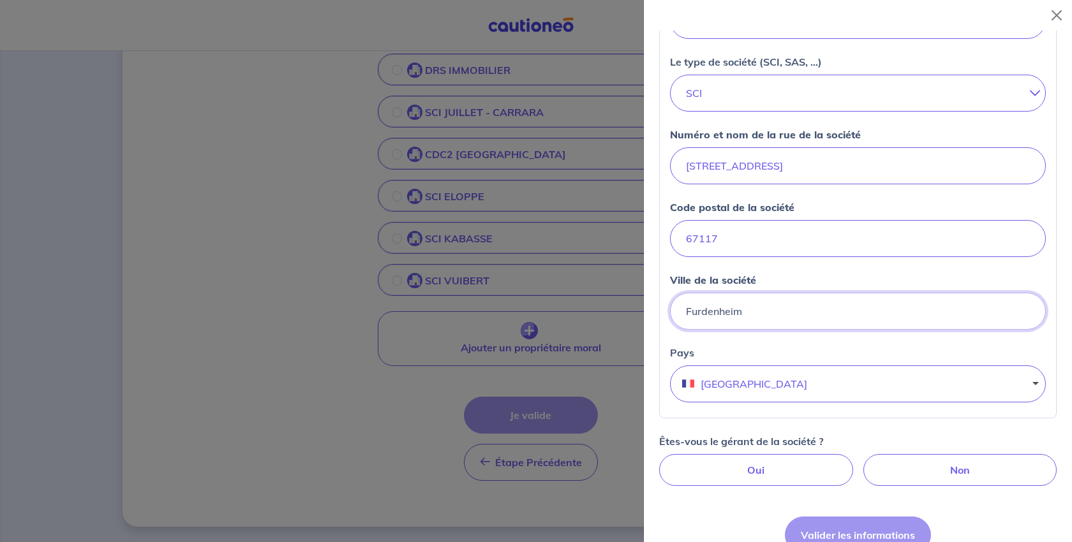
type input "Furdenheim"
click at [1031, 419] on div "Le nom de la société SCI KLB Le type de société (SCI, SAS, ...) SCI SARL EURL S…" at bounding box center [858, 195] width 398 height 449
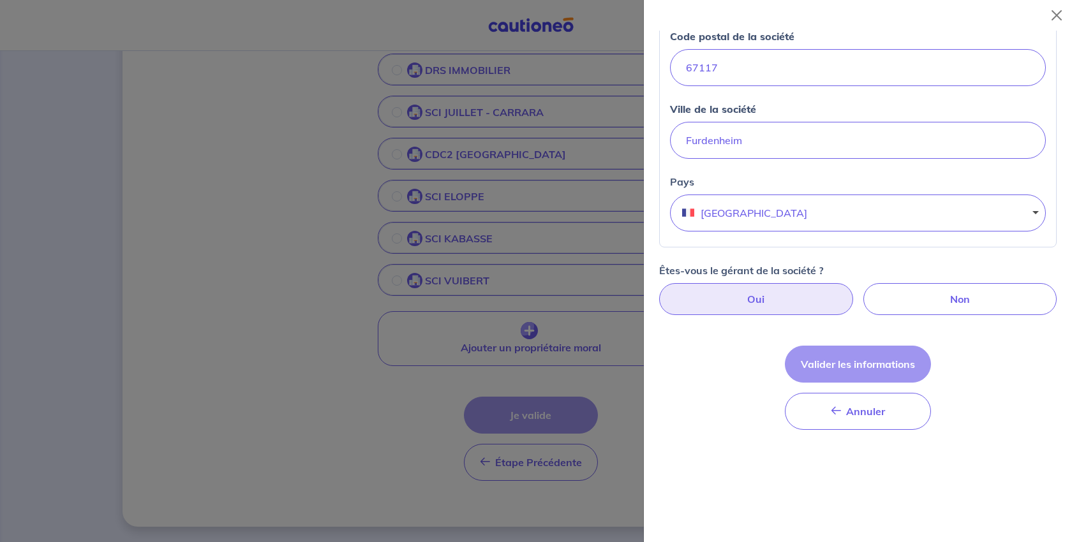
click at [777, 315] on label "Oui" at bounding box center [756, 299] width 194 height 32
radio input "true"
select select "FR"
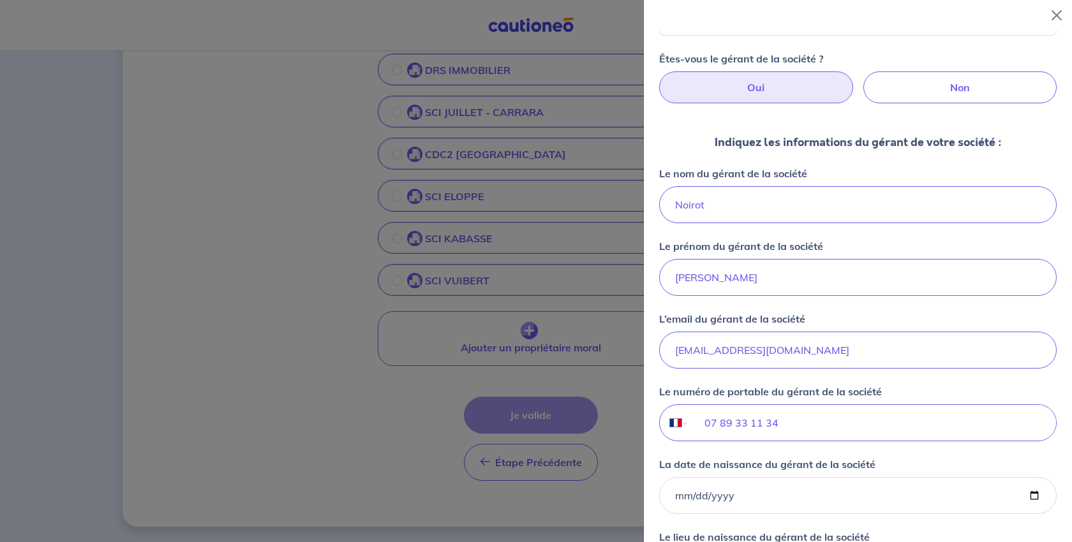
scroll to position [830, 0]
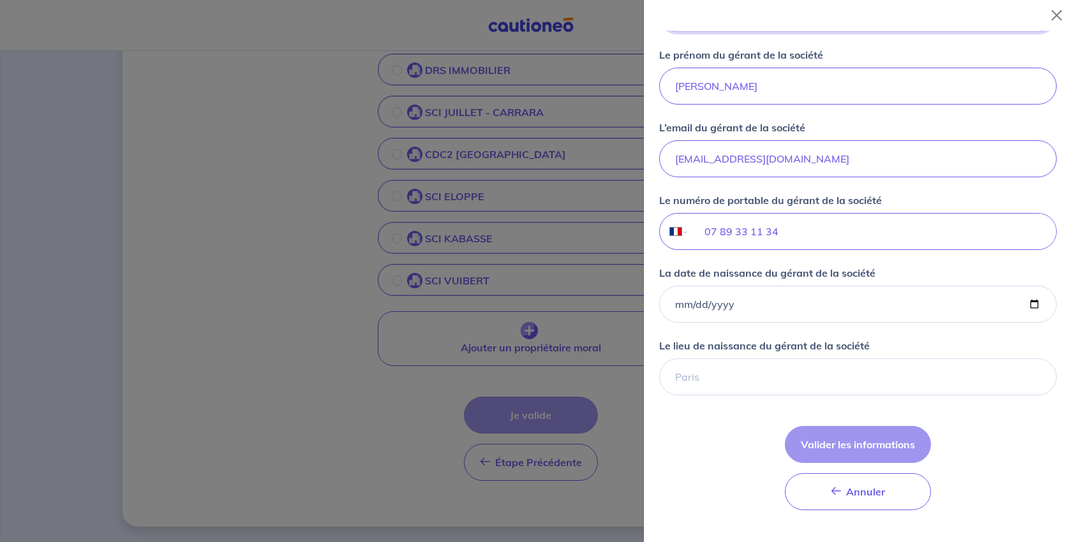
click at [756, 32] on input "Noirot" at bounding box center [858, 13] width 398 height 37
drag, startPoint x: 756, startPoint y: 207, endPoint x: 602, endPoint y: 204, distance: 153.9
click at [602, 204] on body "Mon compte Me déconnecter [PERSON_NAME], nous avons aussi besoin de vos informa…" at bounding box center [536, 157] width 1072 height 771
type input "COLLOMBET"
click at [802, 105] on input "[PERSON_NAME]" at bounding box center [858, 86] width 398 height 37
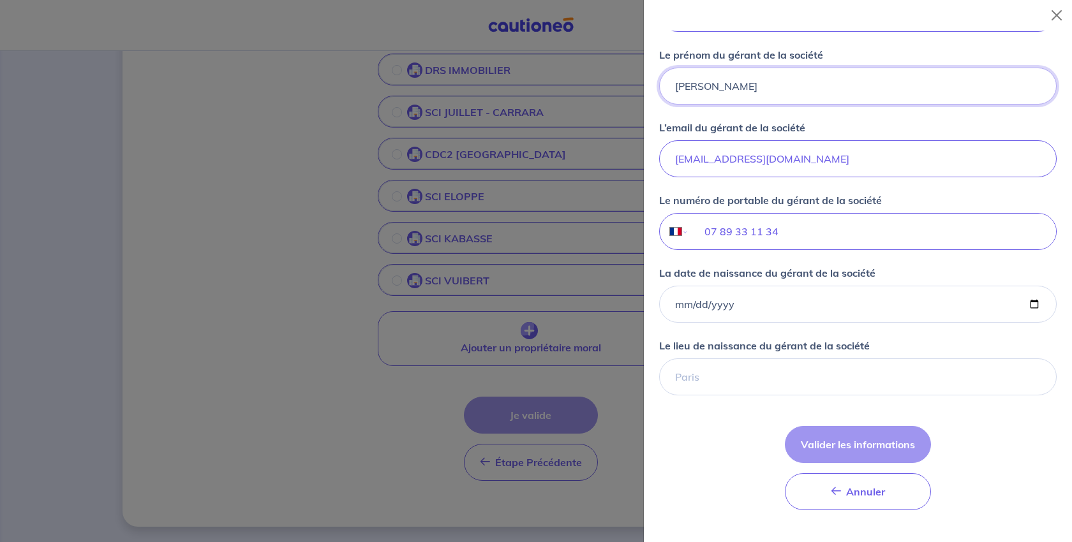
drag, startPoint x: 740, startPoint y: 306, endPoint x: 666, endPoint y: 301, distance: 74.9
click at [666, 105] on input "[PERSON_NAME]" at bounding box center [858, 86] width 398 height 37
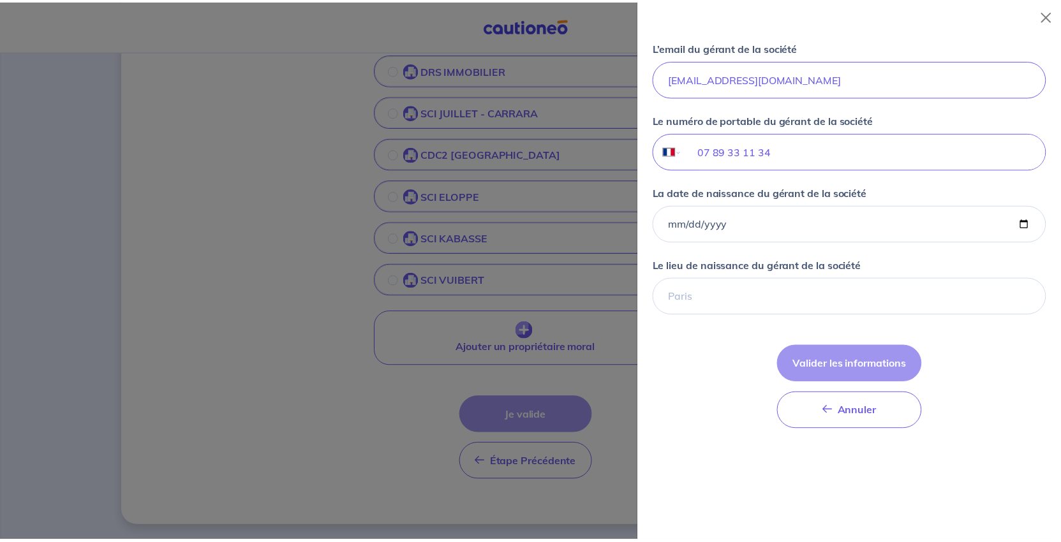
scroll to position [1085, 0]
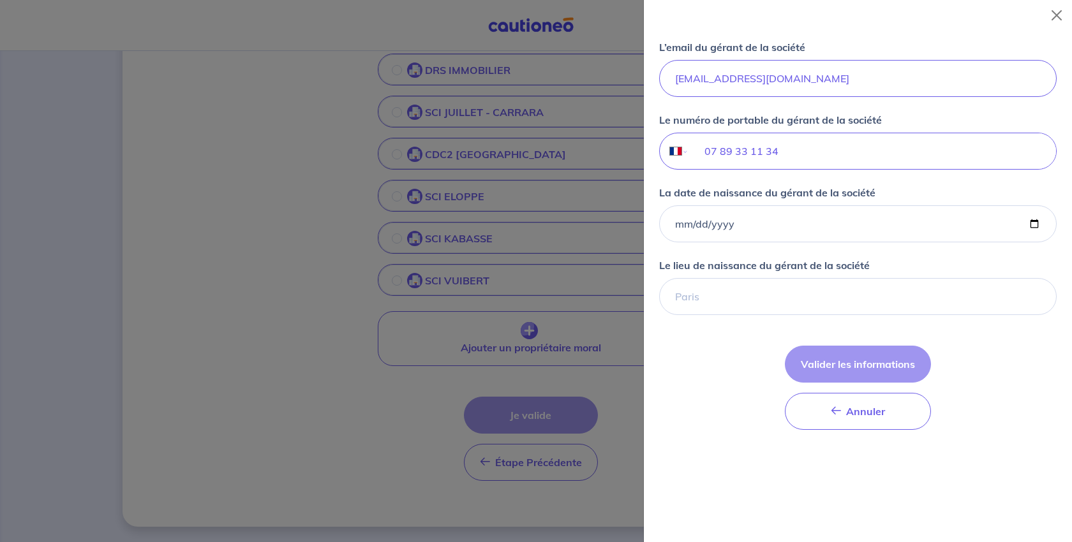
type input "[PERSON_NAME] et [PERSON_NAME]"
click at [1012, 243] on input "La date de naissance du gérant de la société" at bounding box center [858, 223] width 398 height 37
type input "[DATE]"
click at [778, 315] on input "Le lieu de naissance du gérant de la société" at bounding box center [858, 296] width 398 height 37
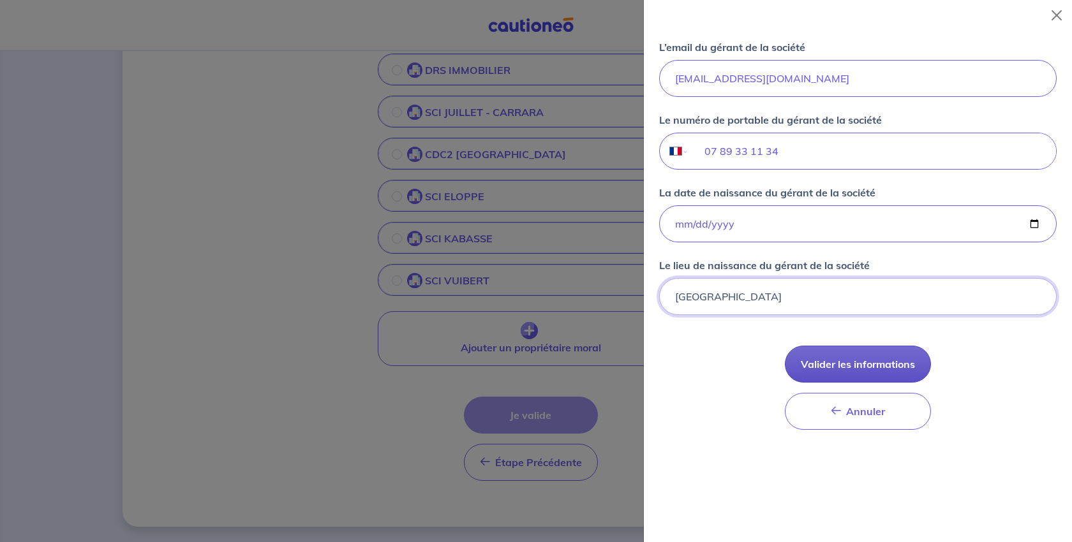
type input "[GEOGRAPHIC_DATA]"
click at [856, 383] on button "Valider les informations" at bounding box center [858, 364] width 146 height 37
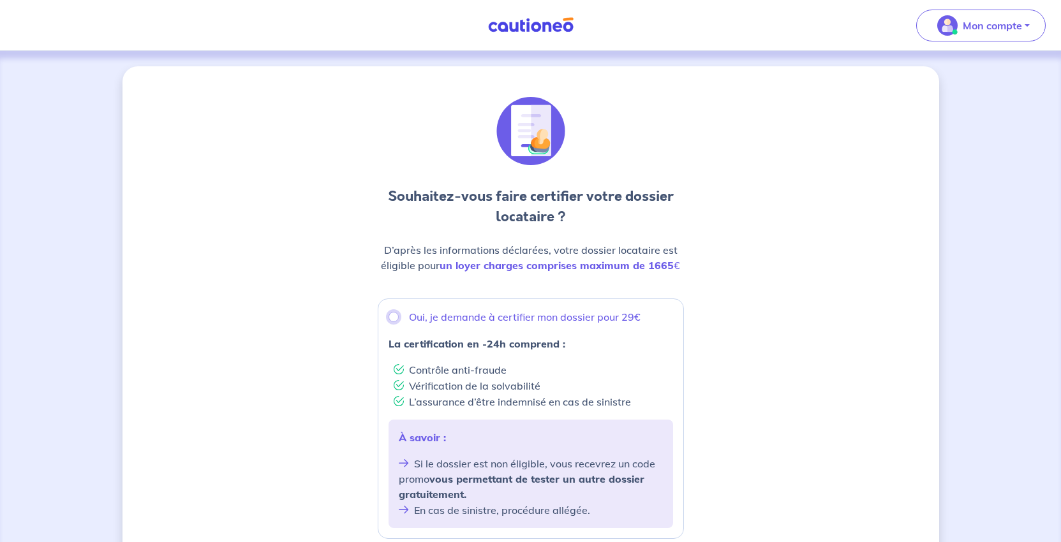
click at [389, 322] on input "Oui, je demande à certifier mon dossier pour 29€" at bounding box center [394, 317] width 10 height 10
radio input "true"
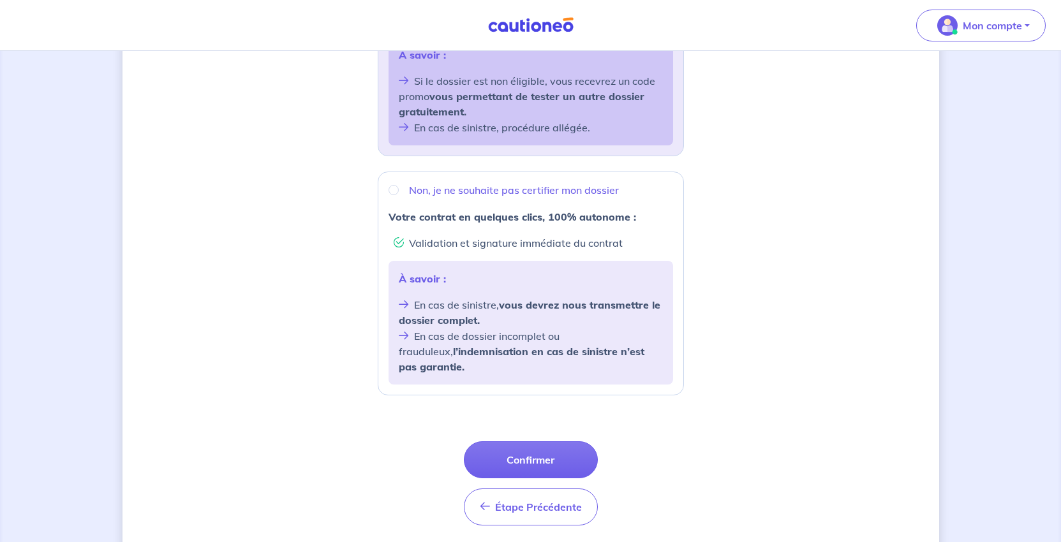
scroll to position [574, 0]
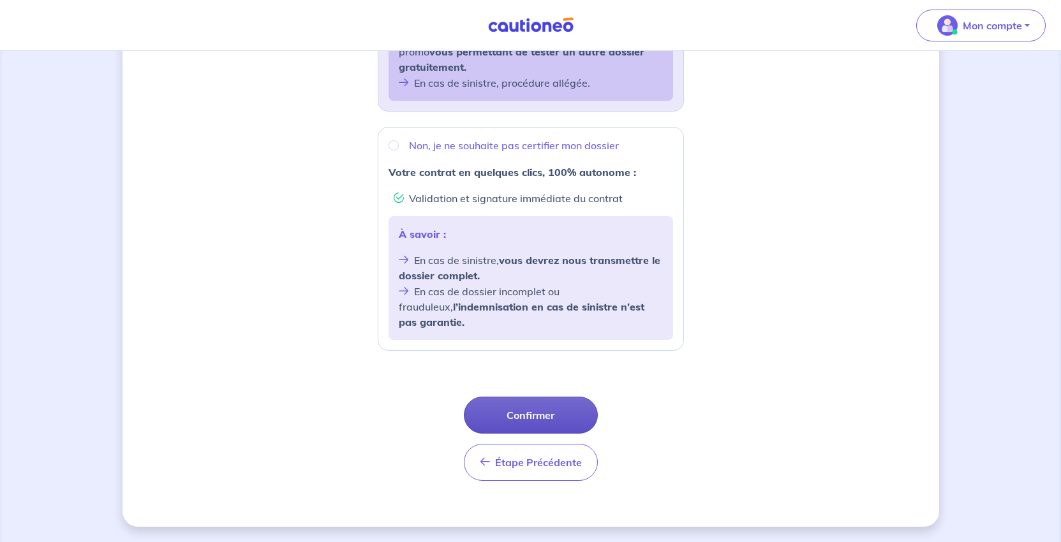
click at [550, 433] on button "Confirmer" at bounding box center [531, 415] width 134 height 37
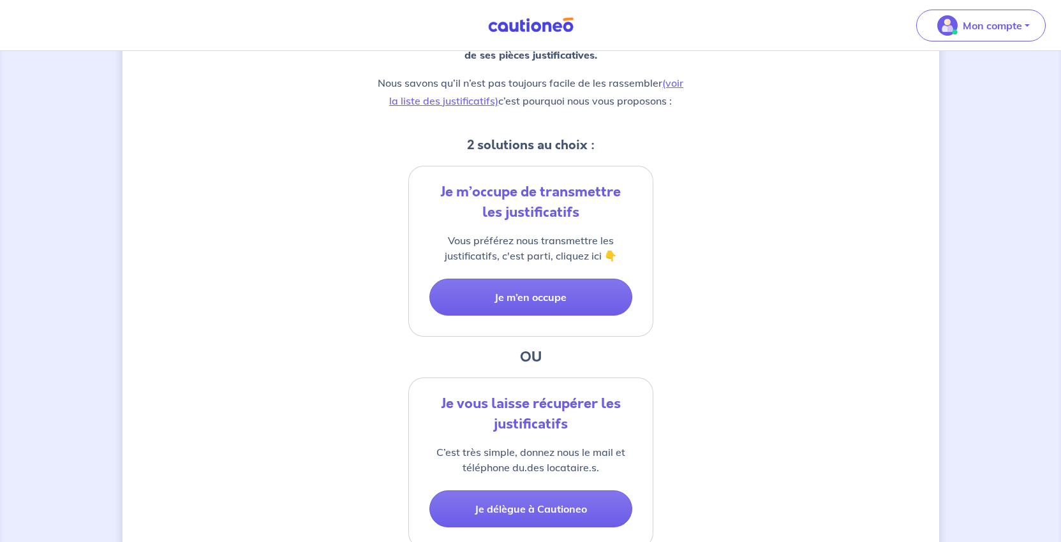
scroll to position [383, 0]
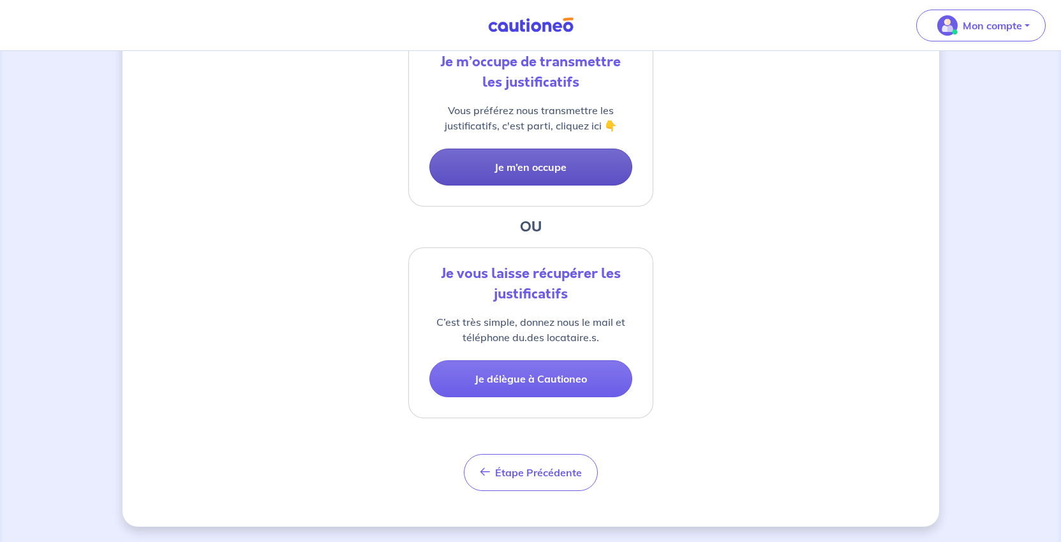
click at [571, 186] on button "Je m’en occupe" at bounding box center [531, 167] width 203 height 37
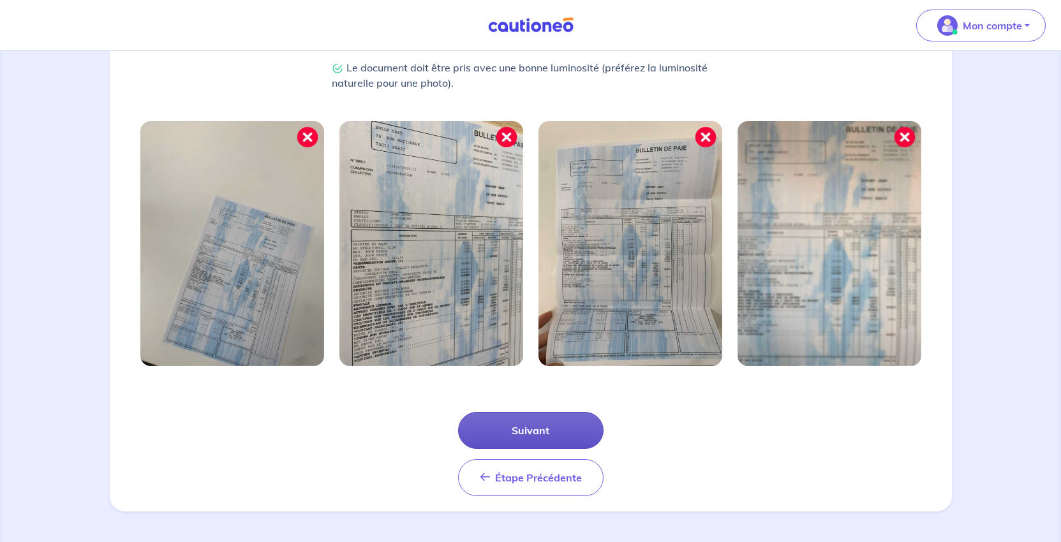
click at [530, 412] on button "Suivant" at bounding box center [531, 430] width 146 height 37
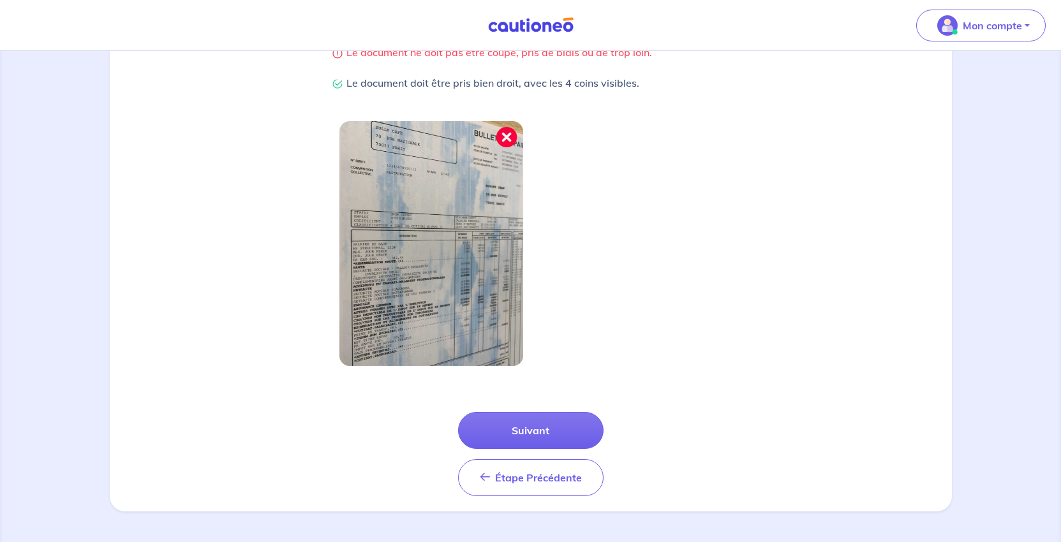
scroll to position [454, 0]
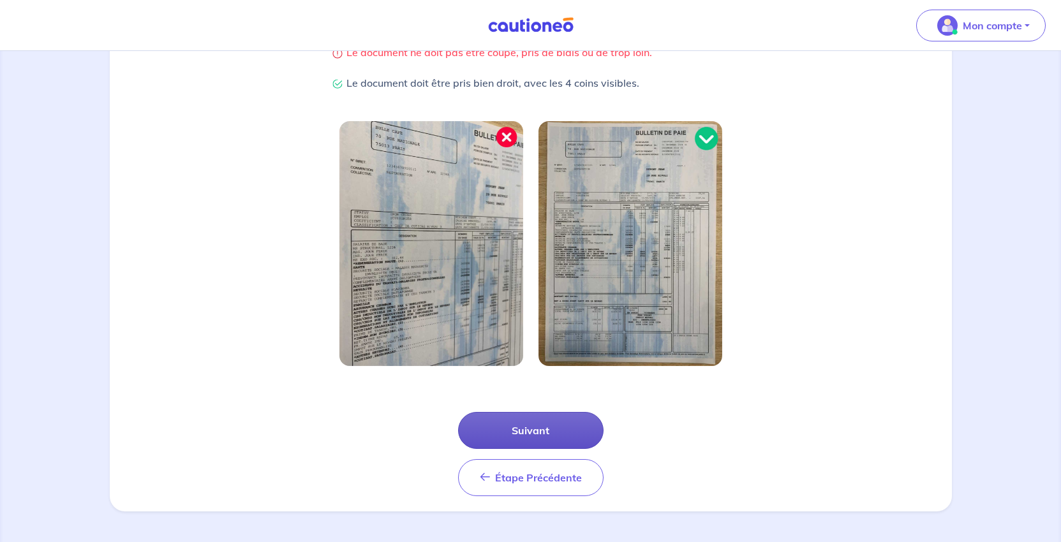
click at [553, 412] on button "Suivant" at bounding box center [531, 430] width 146 height 37
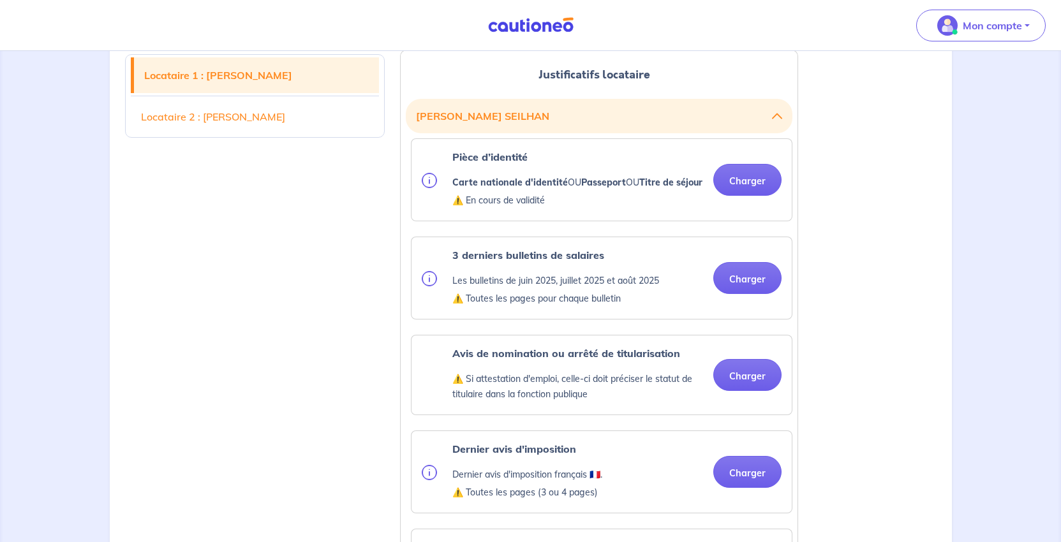
scroll to position [1340, 0]
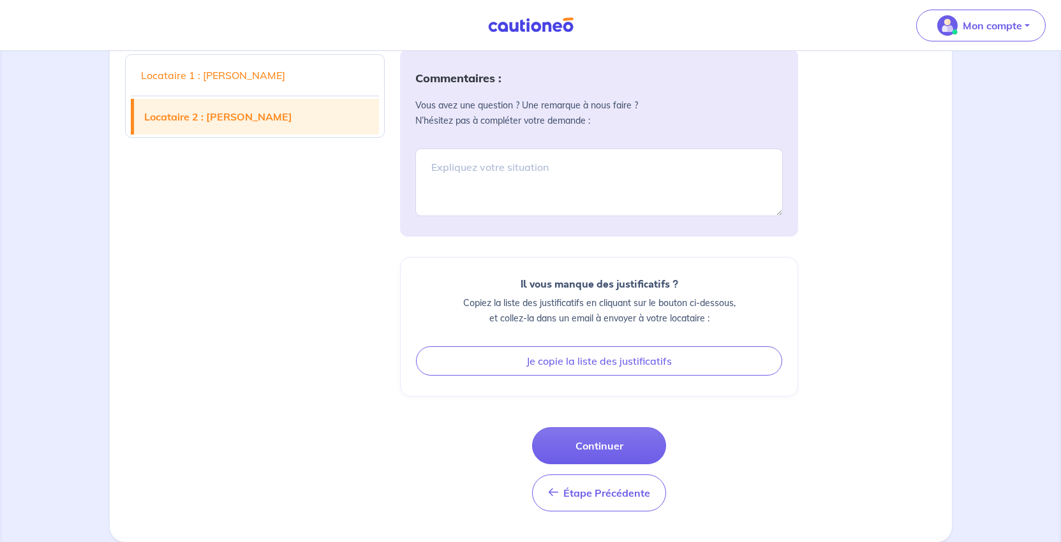
scroll to position [2744, 0]
click at [605, 428] on button "Continuer" at bounding box center [599, 446] width 134 height 37
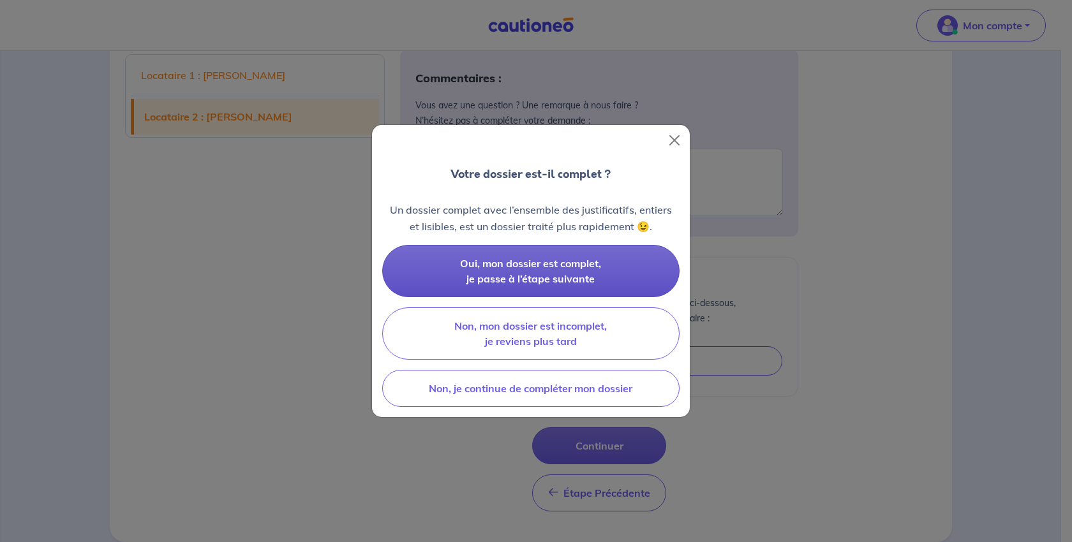
click at [561, 278] on span "Oui, mon dossier est complet, je passe à l’étape suivante" at bounding box center [530, 271] width 141 height 28
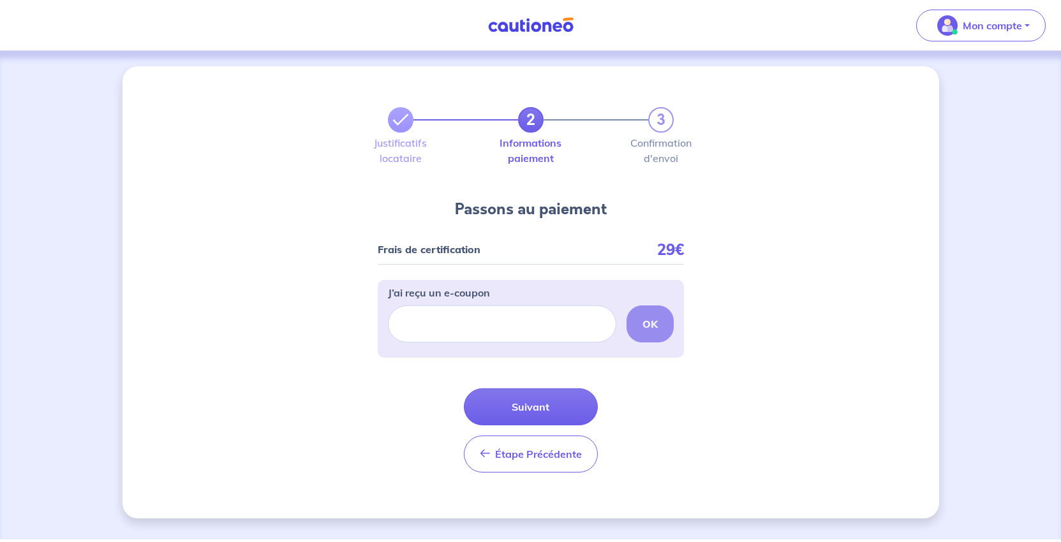
scroll to position [61, 0]
click at [556, 426] on button "Suivant" at bounding box center [531, 407] width 134 height 37
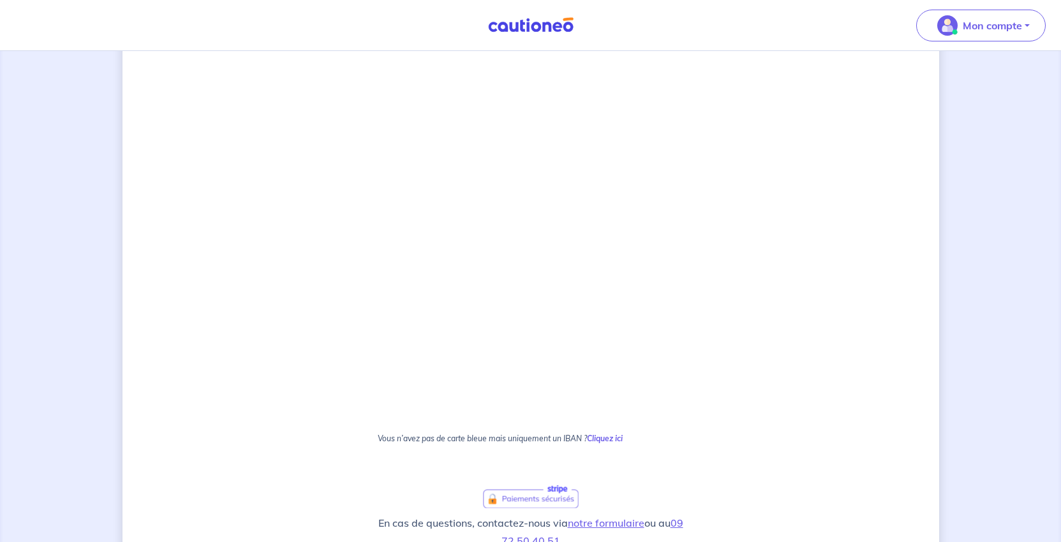
scroll to position [399, 0]
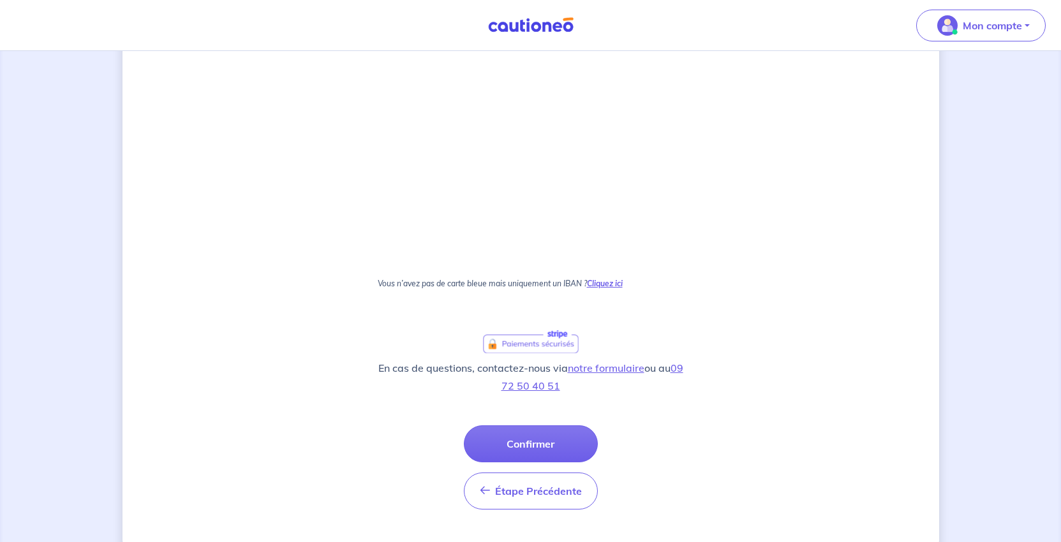
click at [623, 288] on strong "Cliquez ici" at bounding box center [605, 284] width 36 height 10
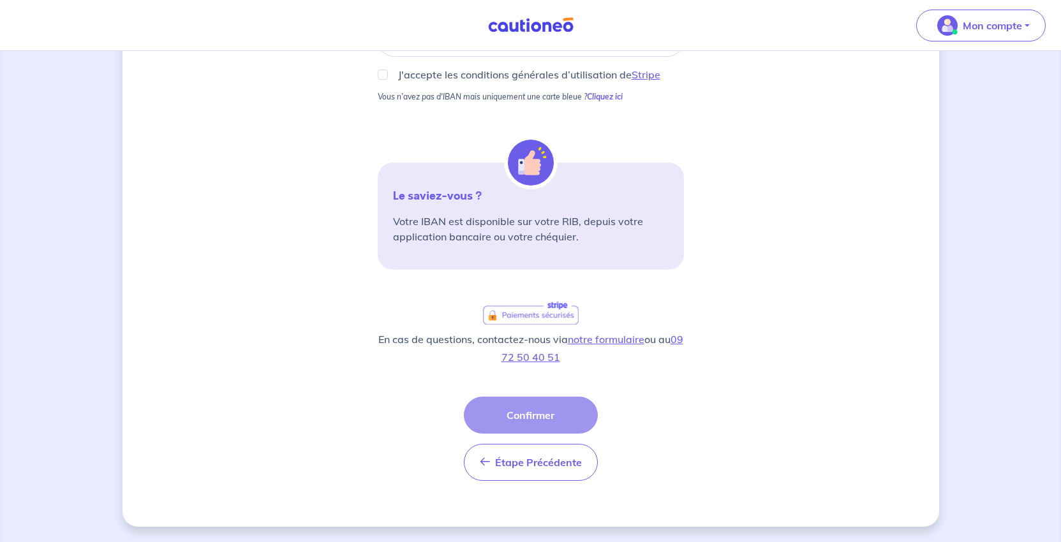
scroll to position [146, 0]
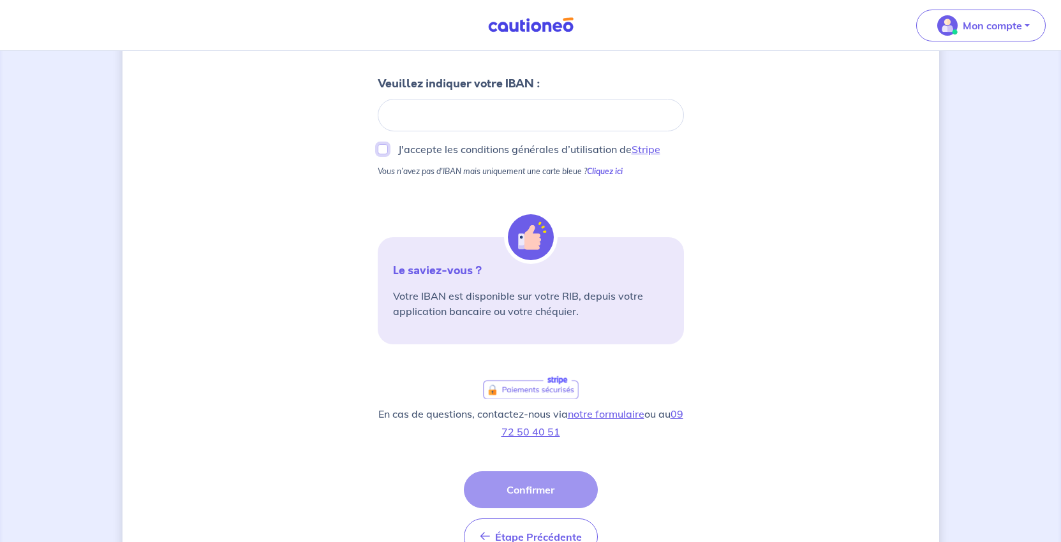
click at [378, 154] on input "J'accepte les conditions générales d’utilisation de Stripe" at bounding box center [383, 149] width 10 height 10
checkbox input "true"
click at [856, 306] on div "2 3 Justificatifs locataire Informations paiement Confirmation d'envoi Passons …" at bounding box center [531, 261] width 817 height 682
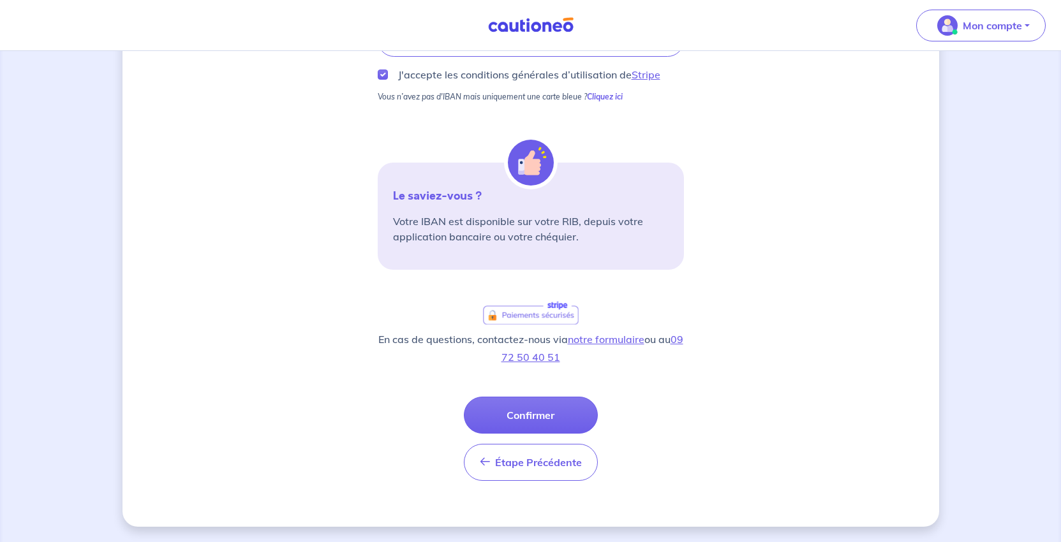
scroll to position [401, 0]
click at [541, 397] on button "Confirmer" at bounding box center [531, 415] width 134 height 37
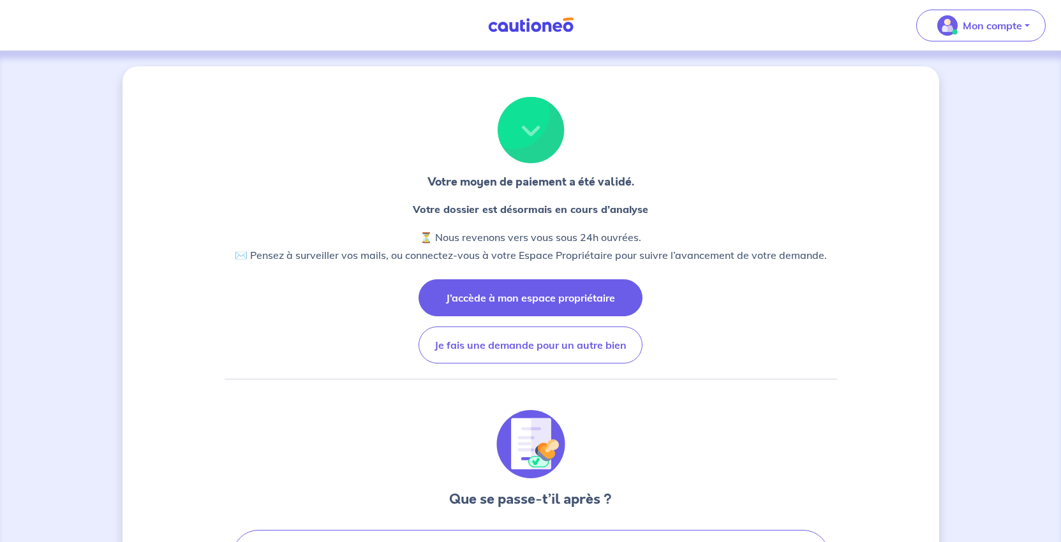
click at [559, 317] on button "J’accède à mon espace propriétaire" at bounding box center [531, 298] width 224 height 37
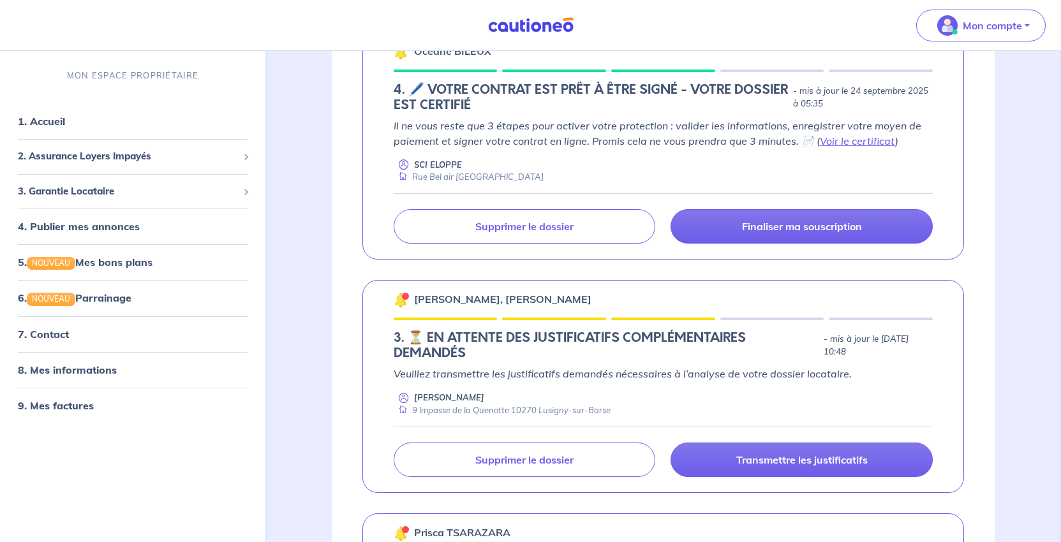
scroll to position [574, 0]
